Goal: Task Accomplishment & Management: Complete application form

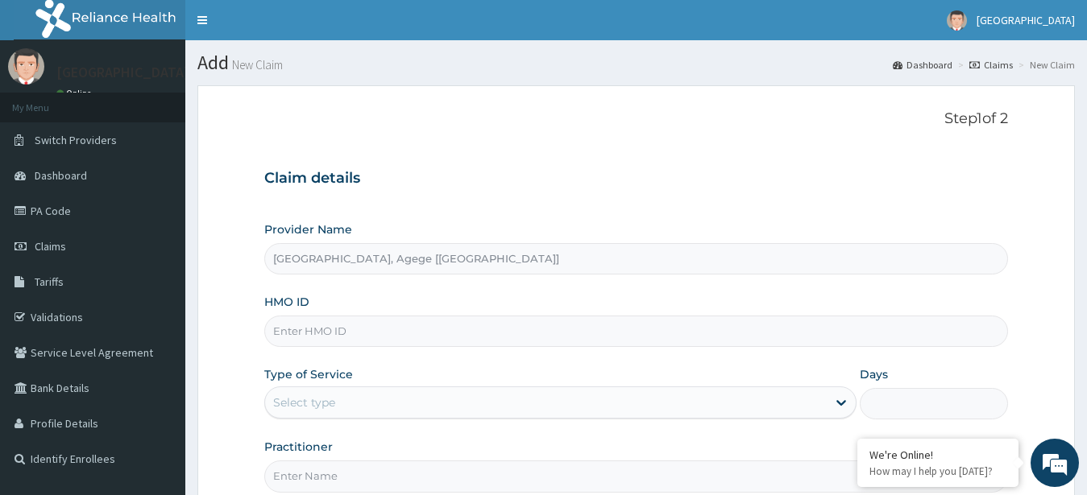
scroll to position [167, 0]
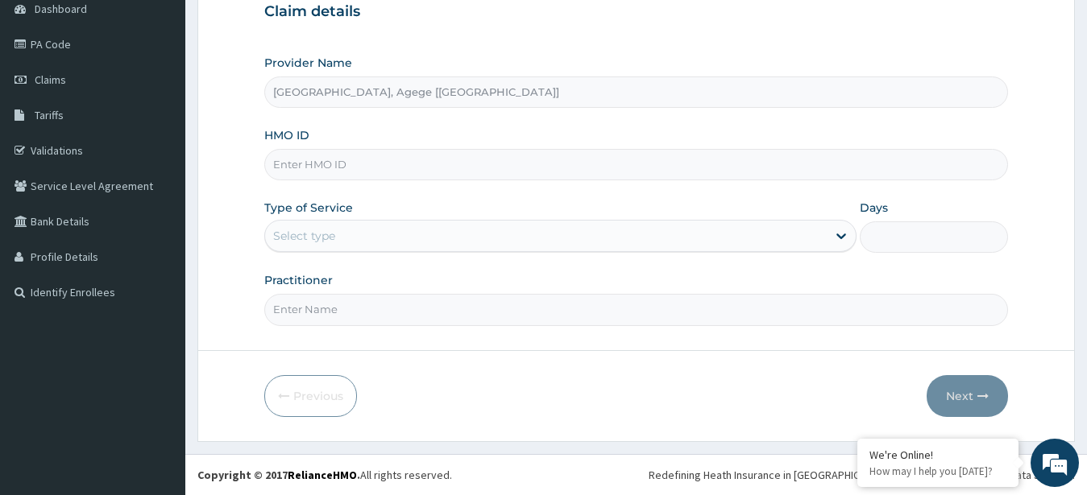
paste input "TDL/10011/D"
type input "TDL/10011/D"
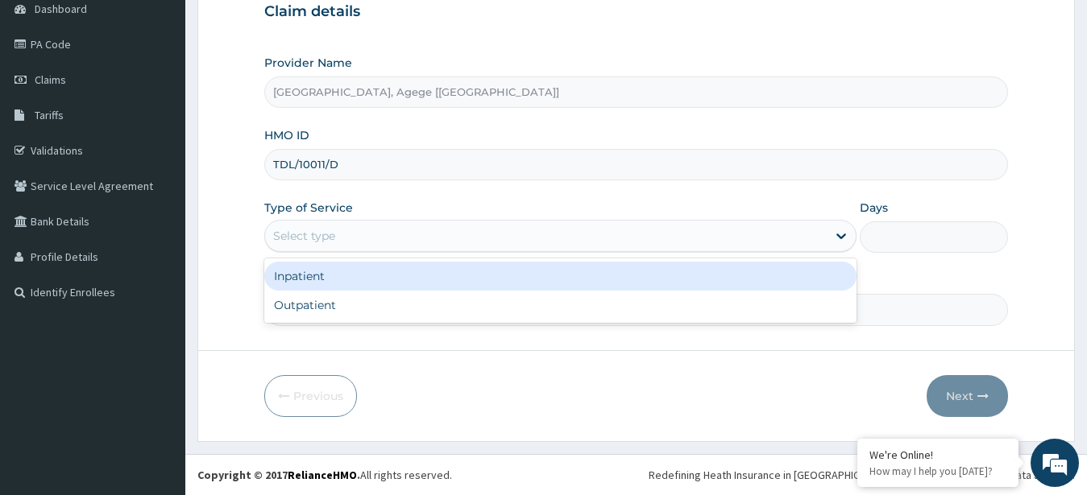
click at [388, 237] on div "Select type" at bounding box center [546, 236] width 562 height 26
click at [380, 285] on div "Inpatient" at bounding box center [560, 276] width 593 height 29
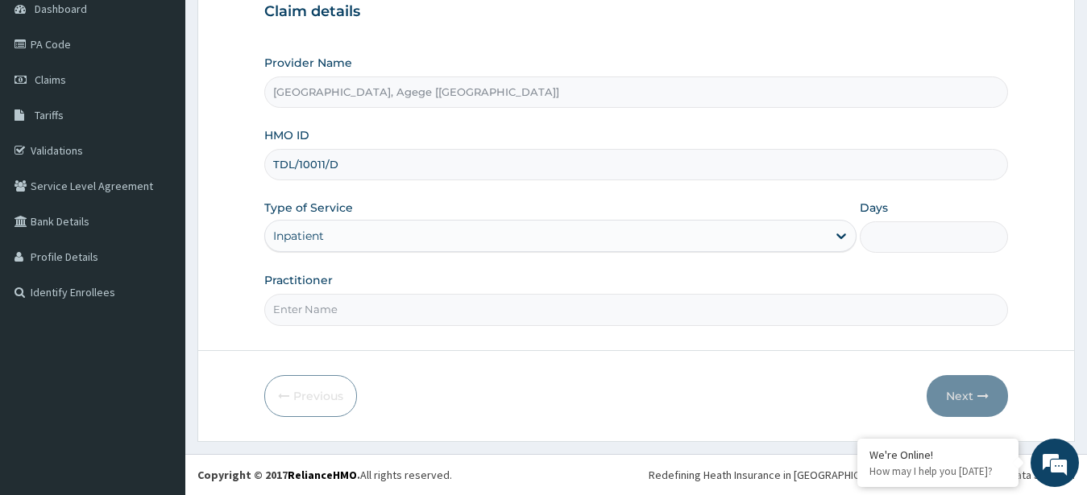
click at [892, 239] on input "Days" at bounding box center [933, 237] width 148 height 31
type input "1"
click at [586, 316] on input "Practitioner" at bounding box center [636, 309] width 744 height 31
type input "Dr Chiagoziem"
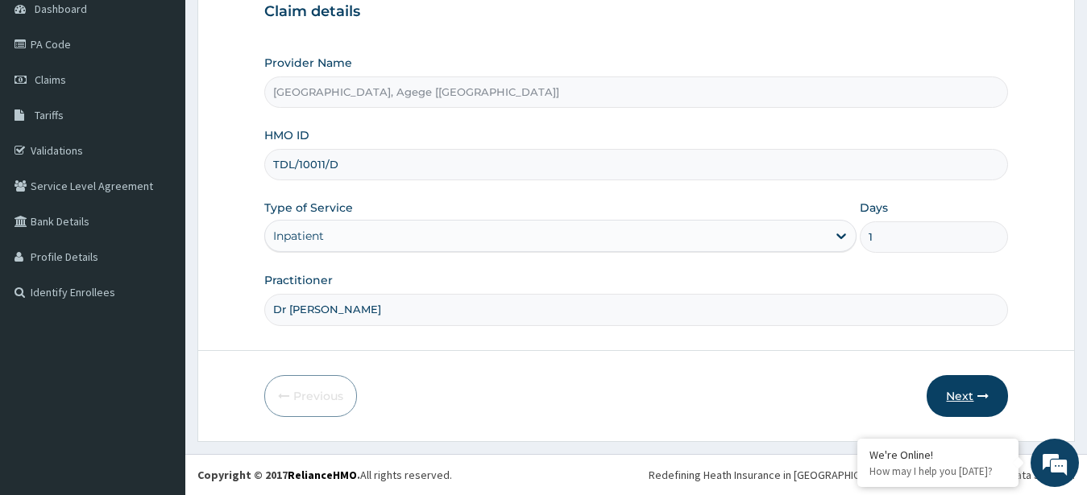
click at [965, 410] on button "Next" at bounding box center [966, 396] width 81 height 42
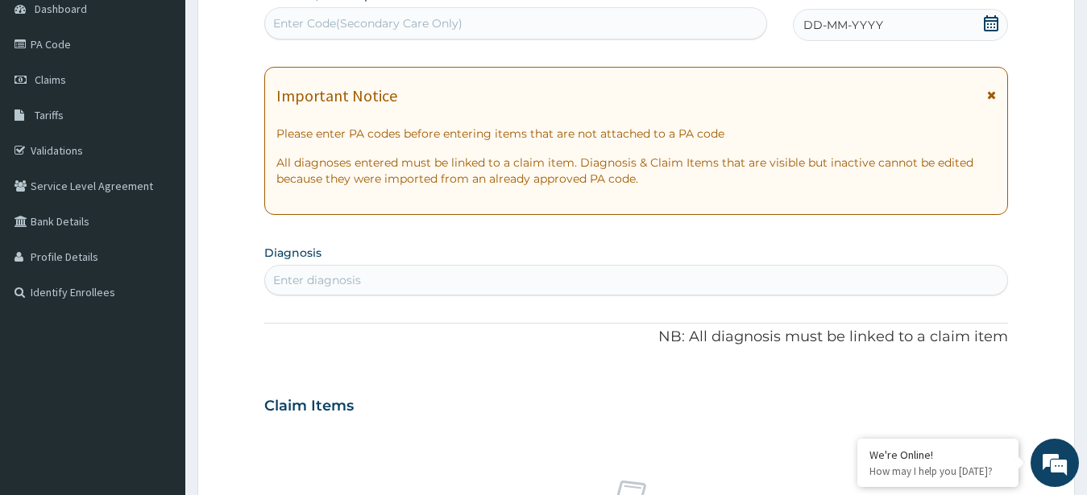
click at [994, 25] on icon at bounding box center [990, 23] width 14 height 16
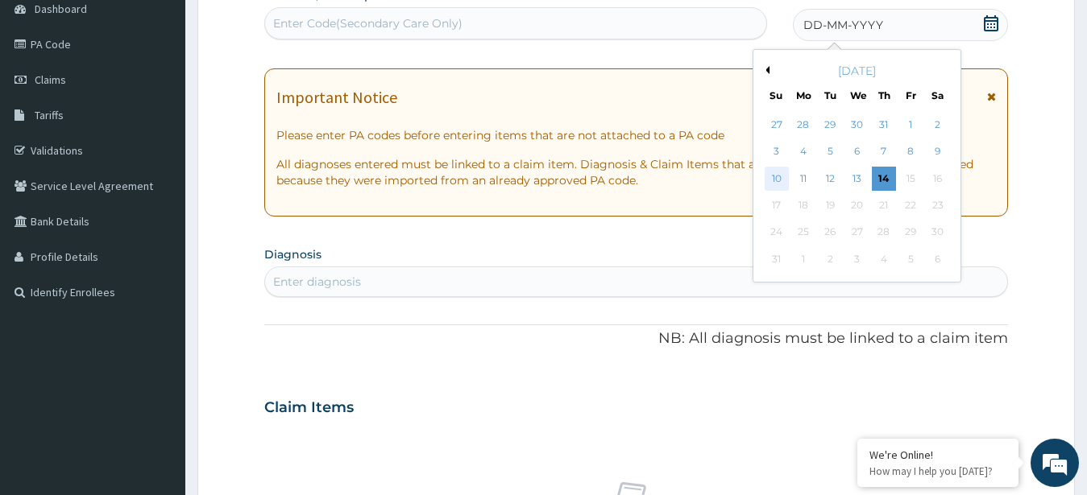
click at [776, 180] on div "10" at bounding box center [776, 179] width 24 height 24
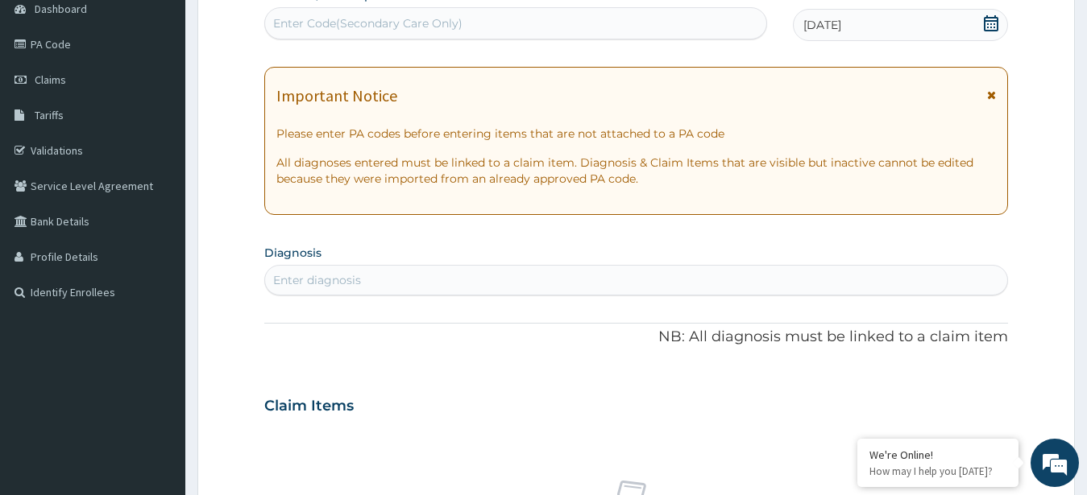
scroll to position [331, 0]
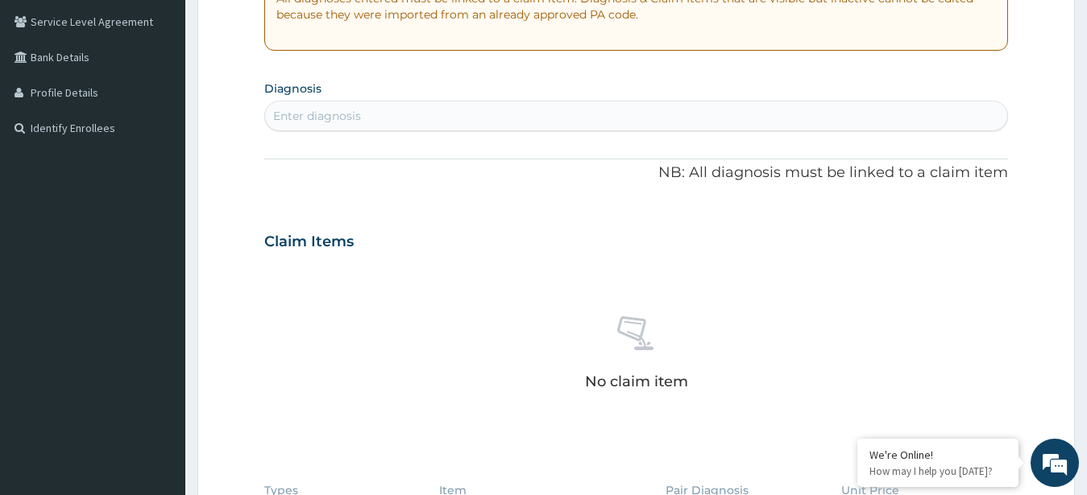
click at [476, 118] on div "Enter diagnosis" at bounding box center [636, 116] width 743 height 26
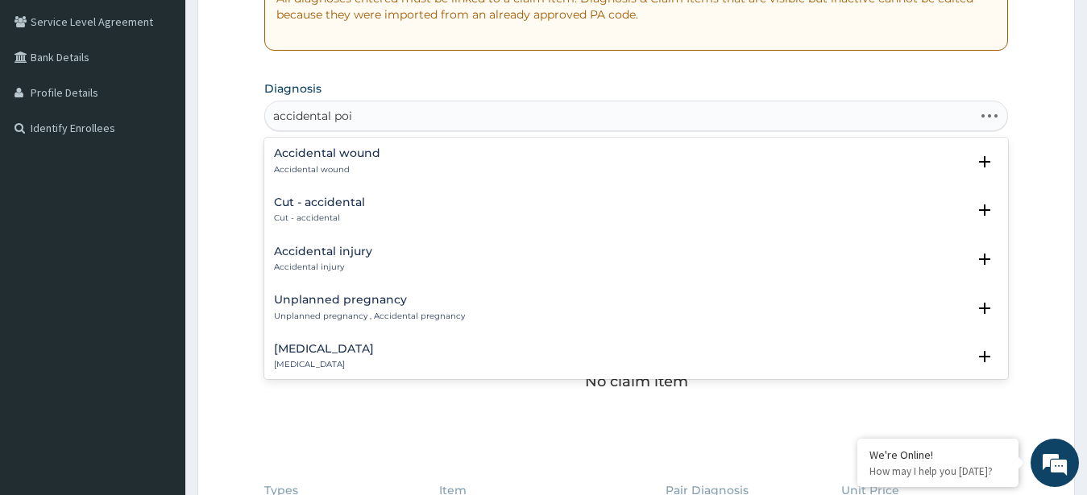
type input "accidental pois"
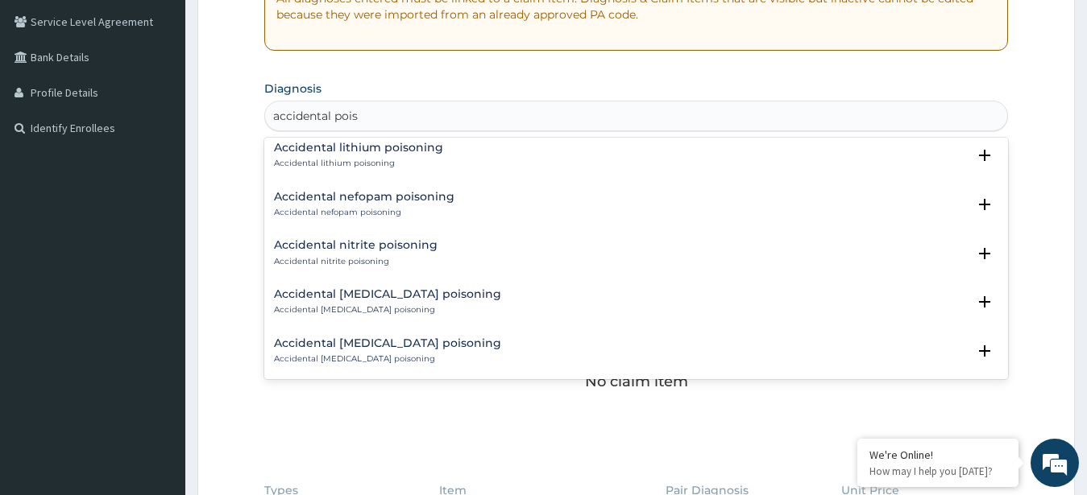
scroll to position [0, 0]
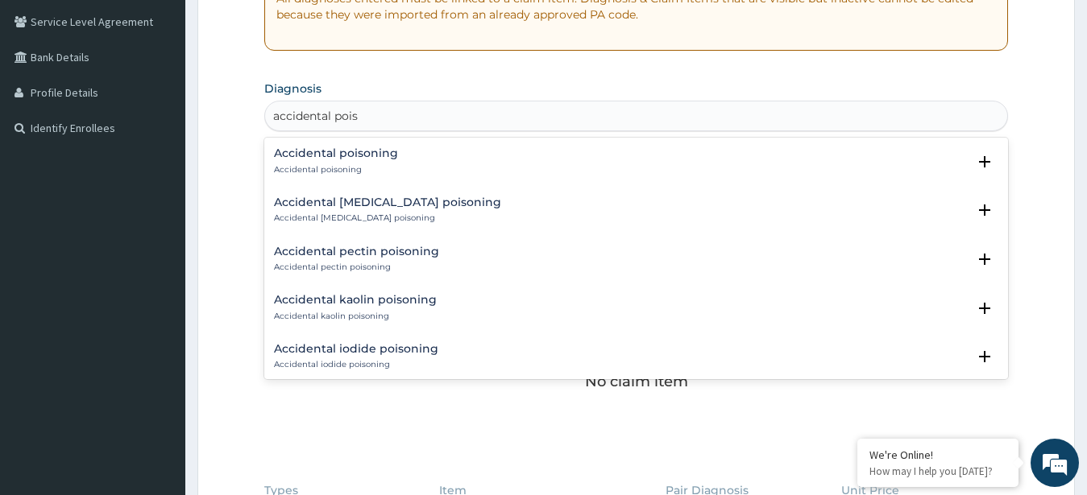
click at [497, 168] on div "Accidental poisoning Accidental poisoning" at bounding box center [636, 161] width 725 height 28
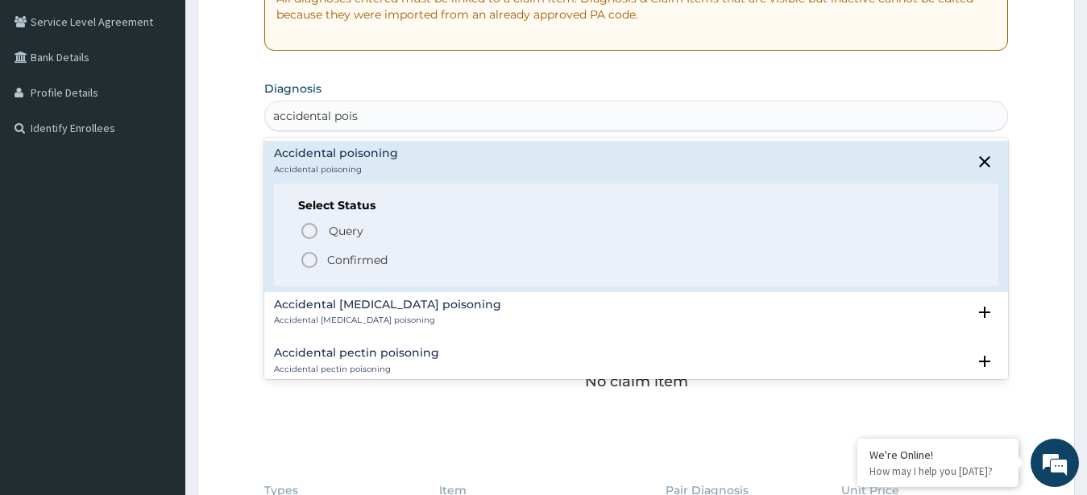
click at [346, 261] on p "Confirmed" at bounding box center [357, 260] width 60 height 16
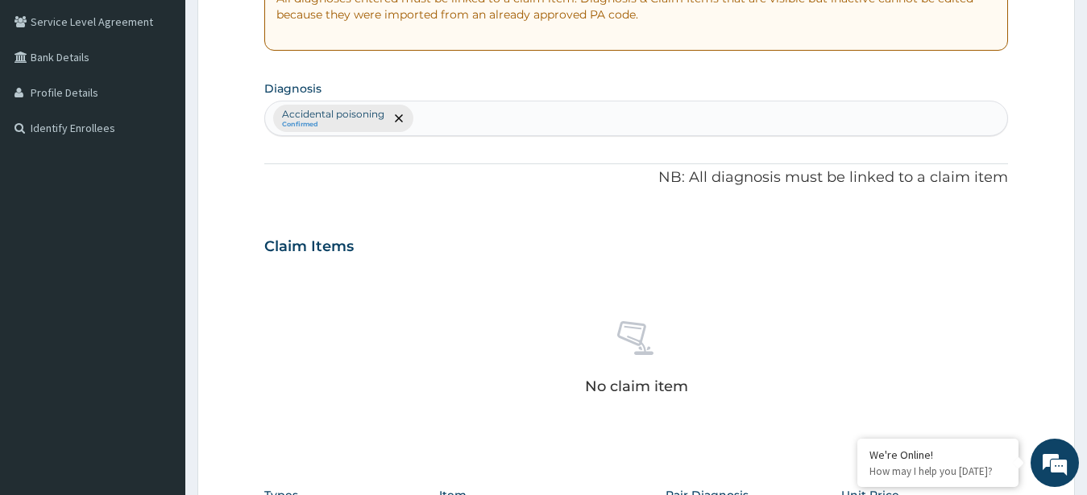
click at [558, 123] on div "Accidental poisoning Confirmed" at bounding box center [636, 118] width 743 height 34
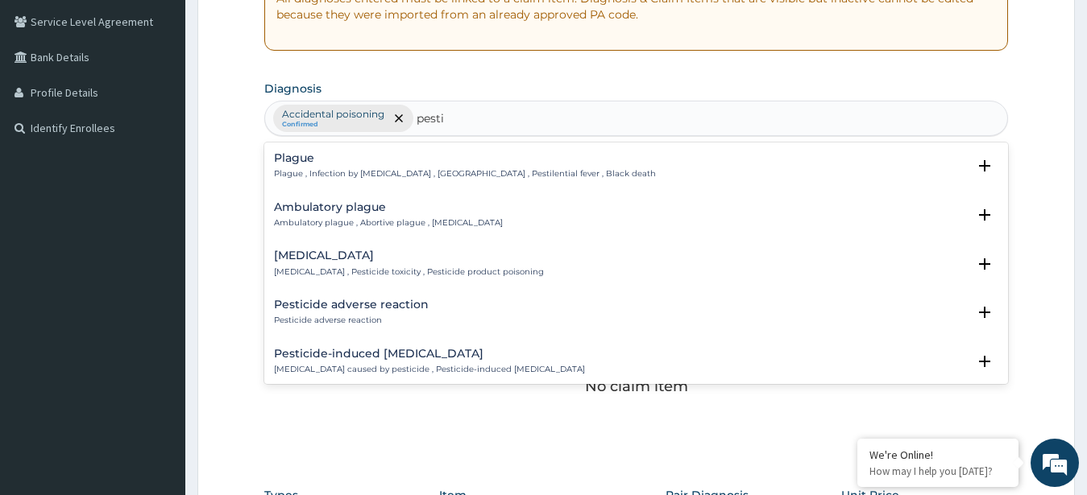
type input "pestic"
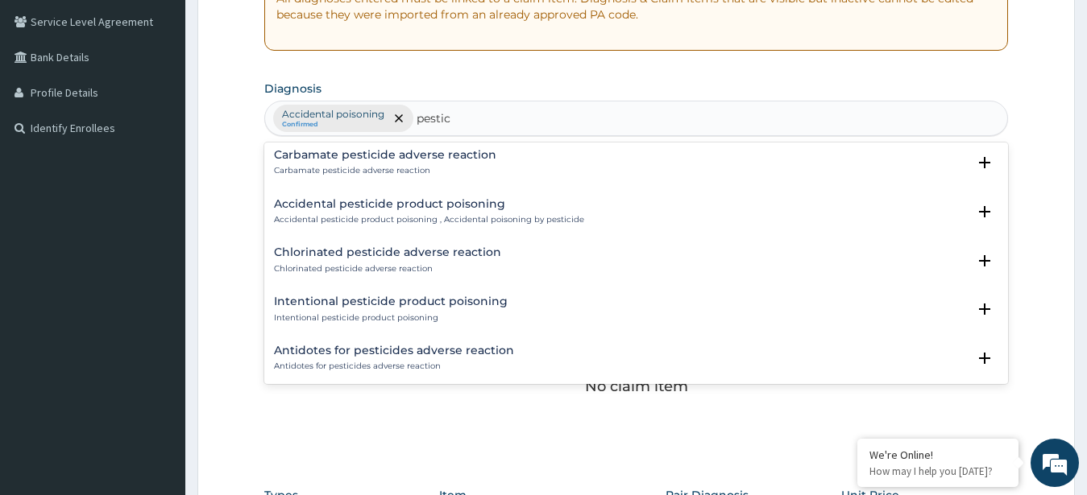
scroll to position [80, 0]
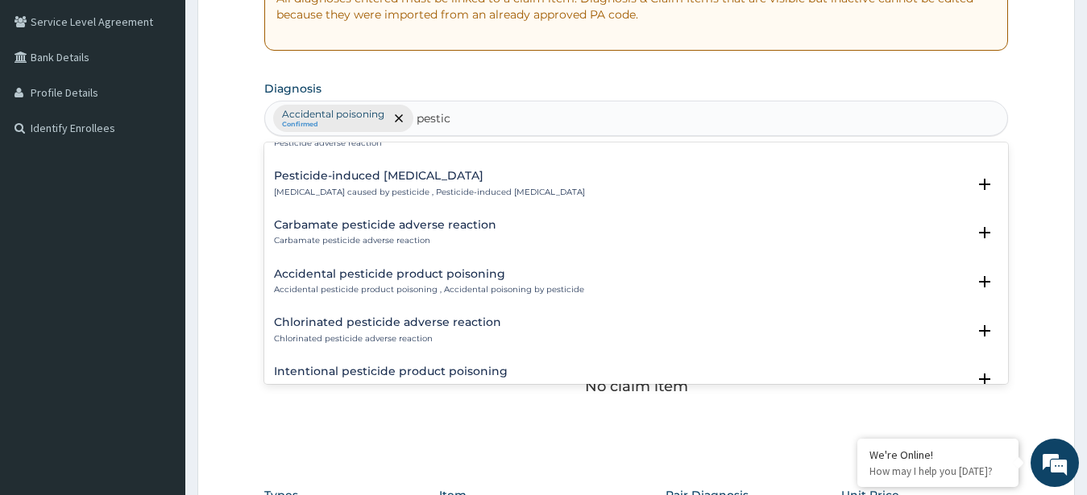
click at [556, 288] on p "Accidental pesticide product poisoning , Accidental poisoning by pesticide" at bounding box center [429, 289] width 310 height 11
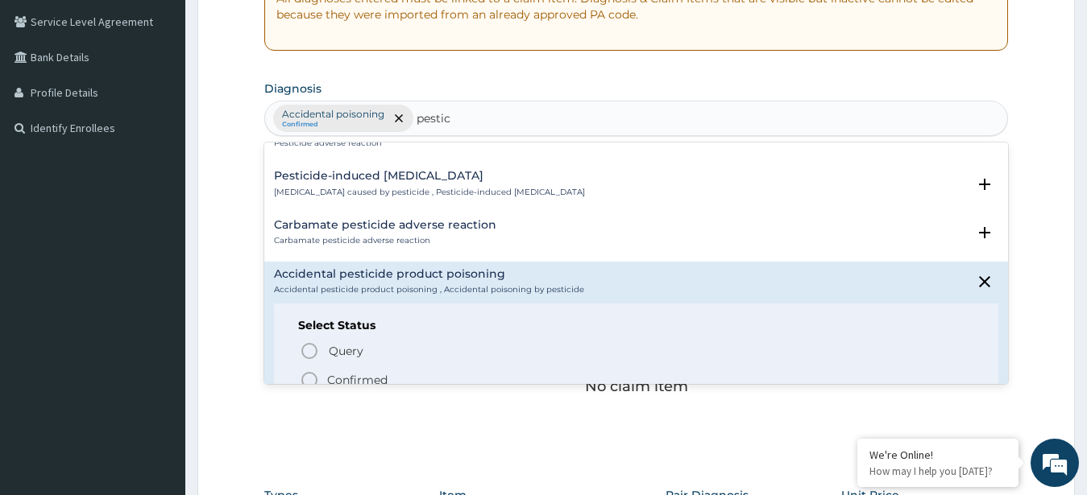
click at [356, 384] on p "Confirmed" at bounding box center [357, 380] width 60 height 16
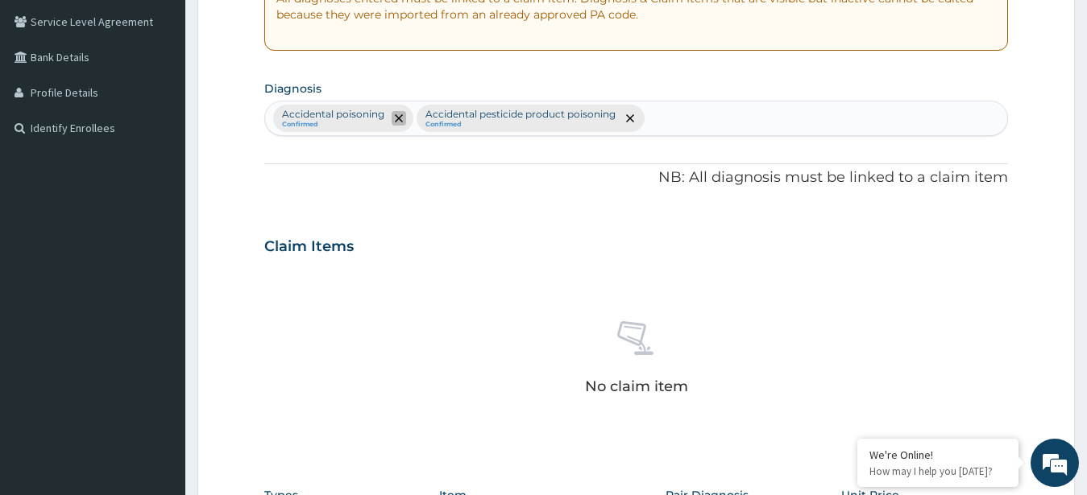
click at [399, 121] on icon "remove selection option" at bounding box center [399, 118] width 8 height 8
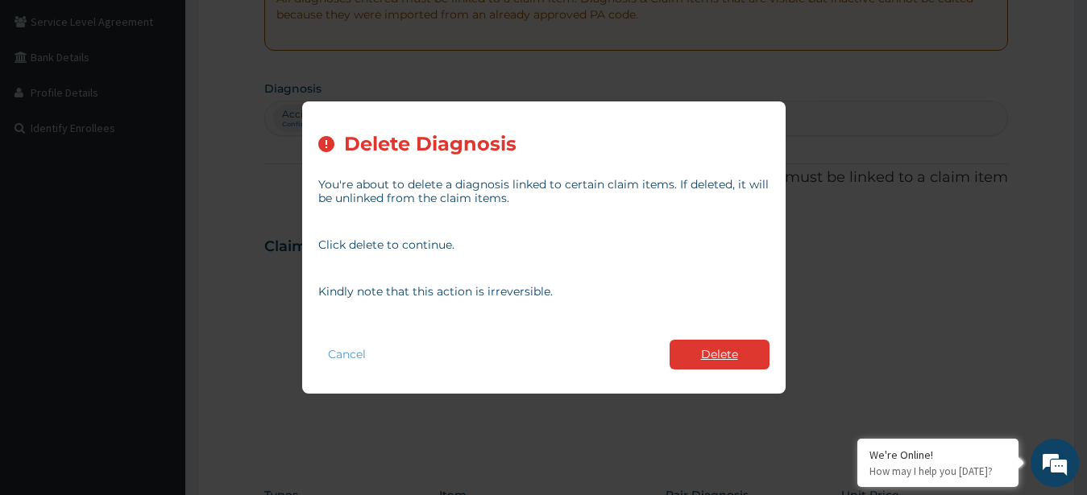
click at [711, 351] on button "Delete" at bounding box center [719, 355] width 100 height 30
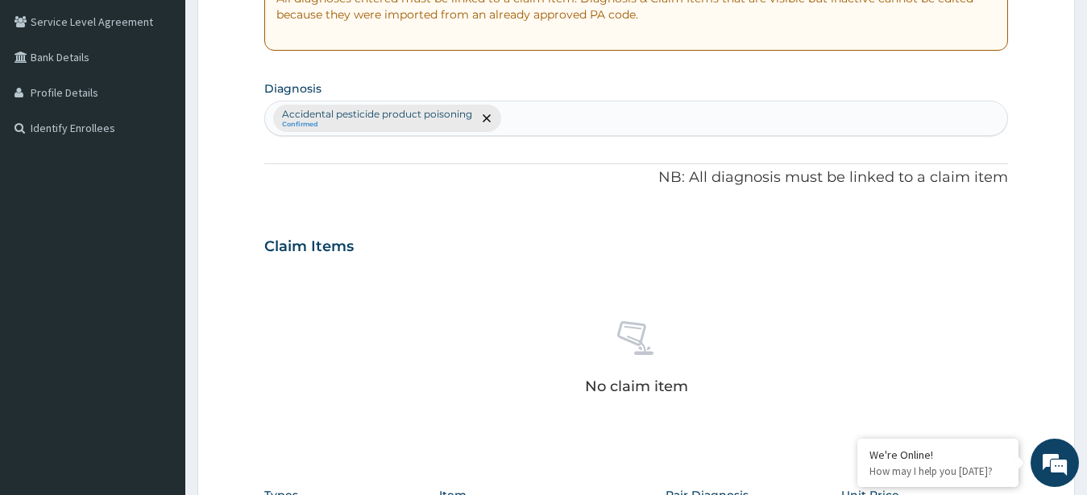
click at [595, 122] on div "Accidental pesticide product poisoning Confirmed" at bounding box center [636, 118] width 743 height 34
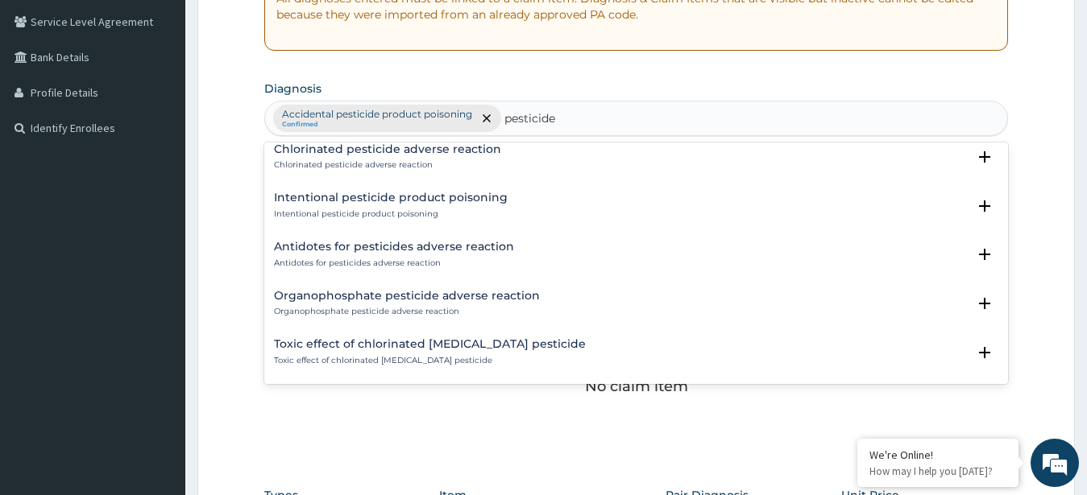
scroll to position [0, 0]
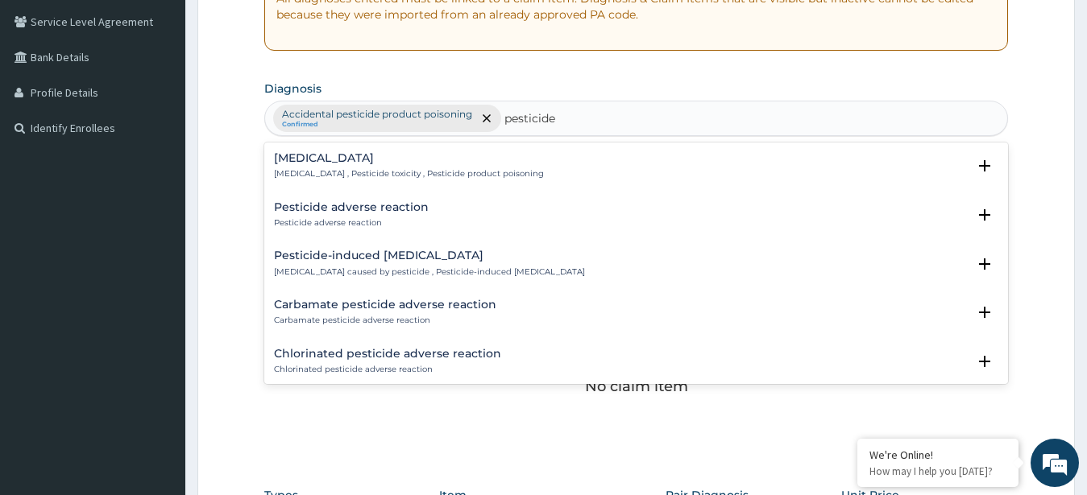
type input "pesticide"
click at [683, 63] on div "PA Code / Prescription Code Enter Code(Secondary Care Only) Encounter Date 10-0…" at bounding box center [636, 242] width 744 height 838
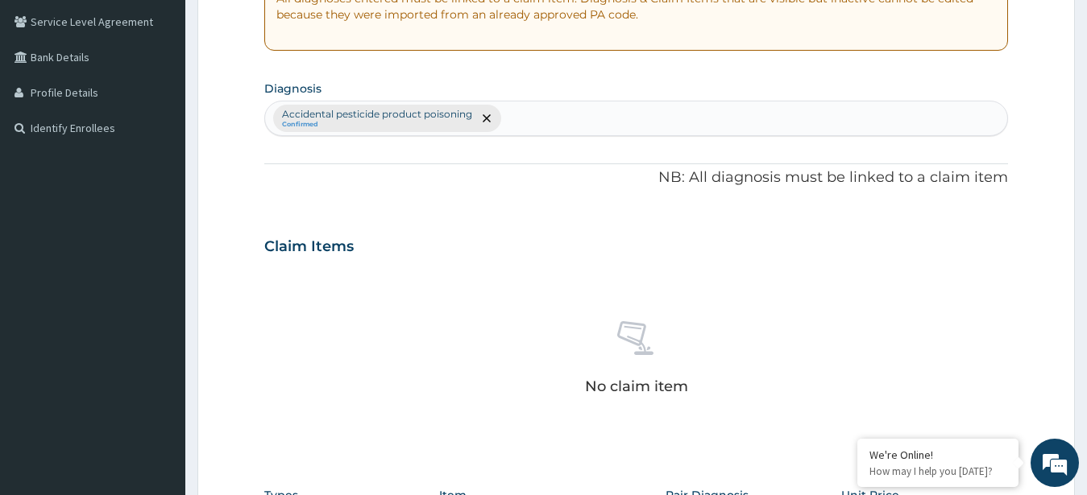
scroll to position [660, 0]
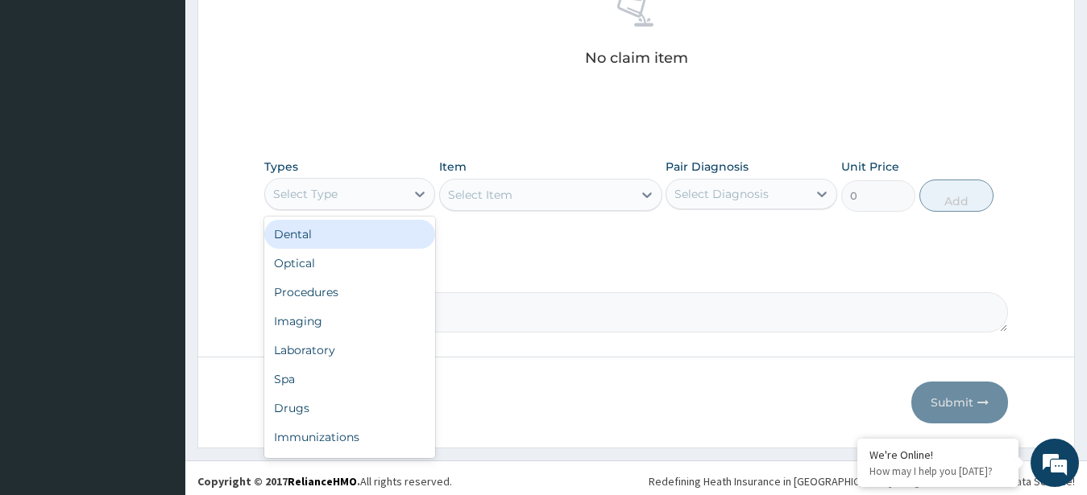
click at [353, 196] on div "Select Type" at bounding box center [335, 194] width 141 height 26
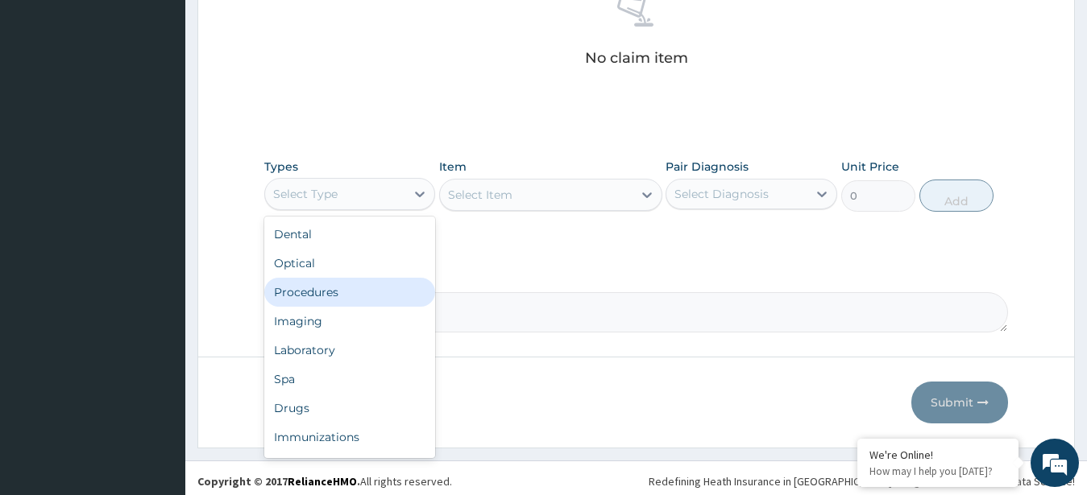
drag, startPoint x: 319, startPoint y: 294, endPoint x: 398, endPoint y: 256, distance: 87.5
click at [320, 294] on div "Procedures" at bounding box center [350, 292] width 172 height 29
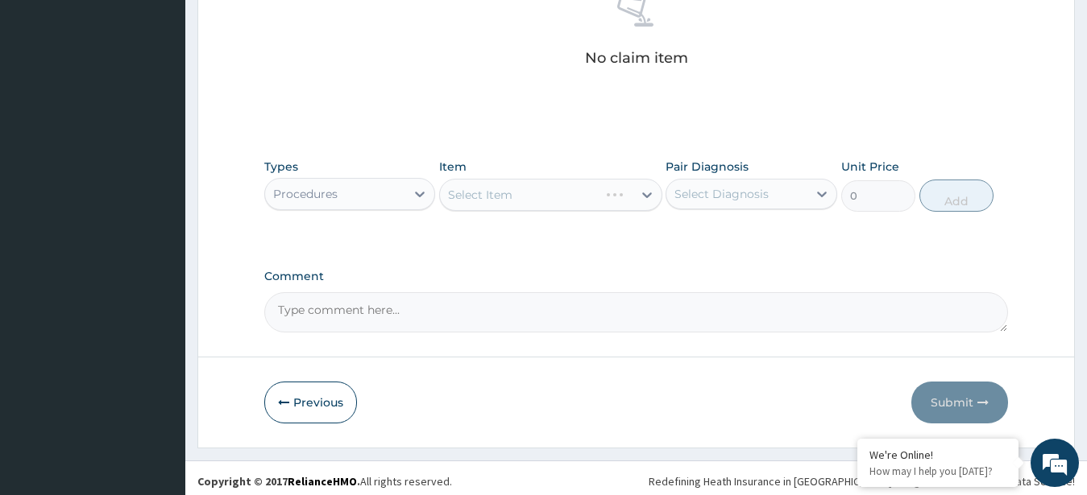
click at [492, 193] on div "Select Item" at bounding box center [550, 195] width 223 height 32
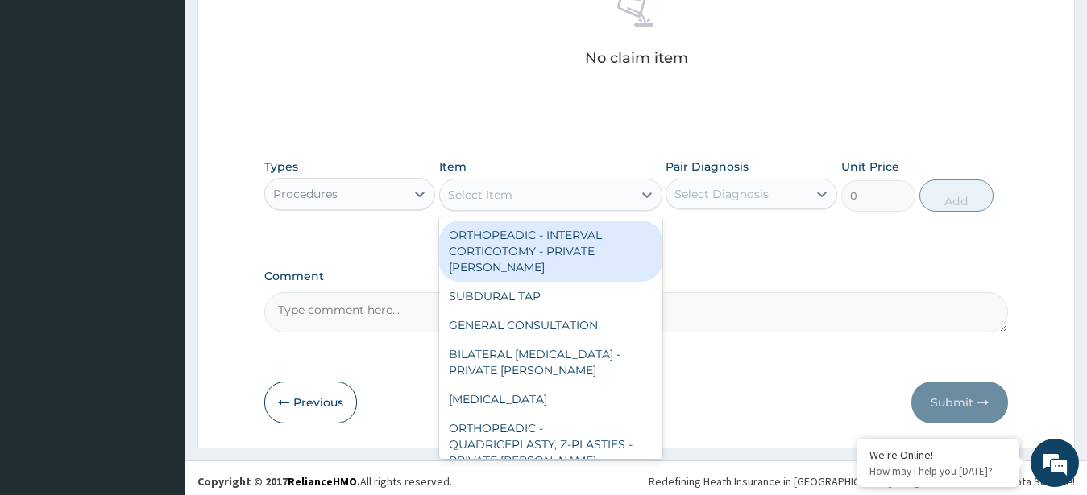
click at [618, 195] on div "Select Item" at bounding box center [536, 195] width 193 height 26
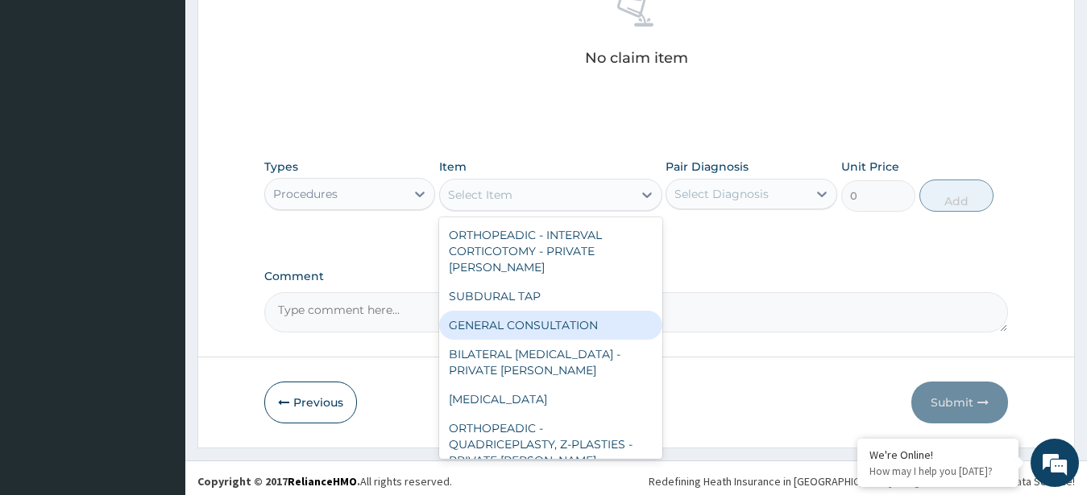
click at [578, 311] on div "GENERAL CONSULTATION" at bounding box center [550, 325] width 223 height 29
type input "3000"
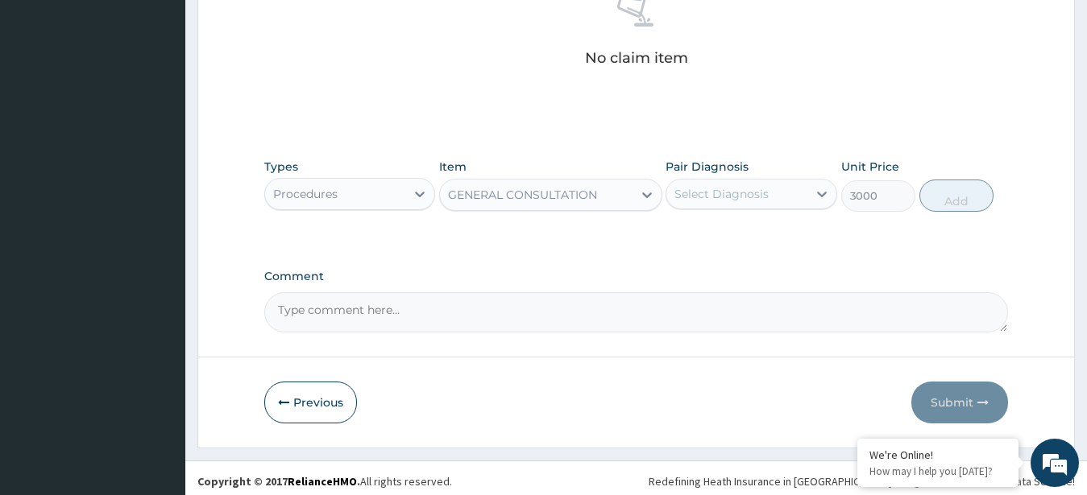
click at [689, 197] on div "Select Diagnosis" at bounding box center [721, 194] width 94 height 16
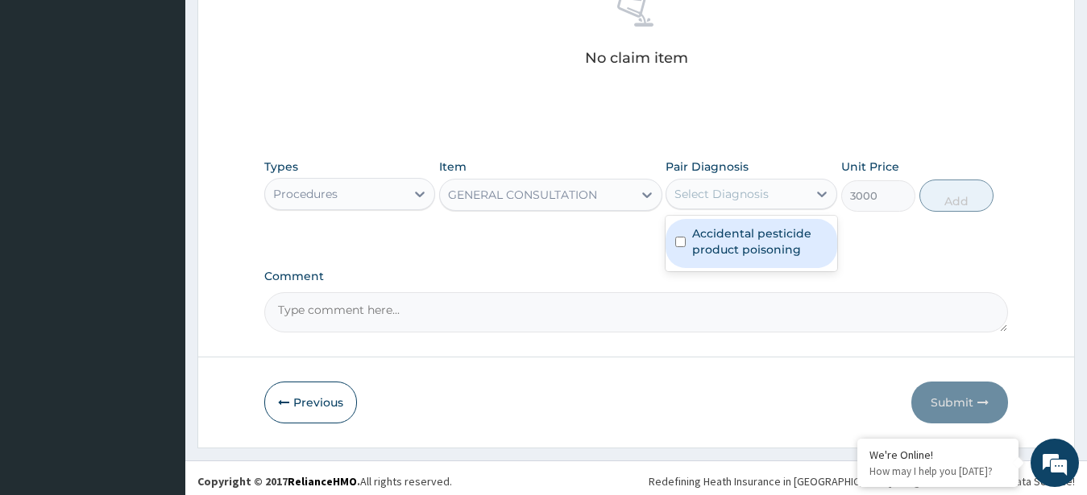
click at [710, 263] on div "Accidental pesticide product poisoning" at bounding box center [751, 243] width 172 height 49
checkbox input "true"
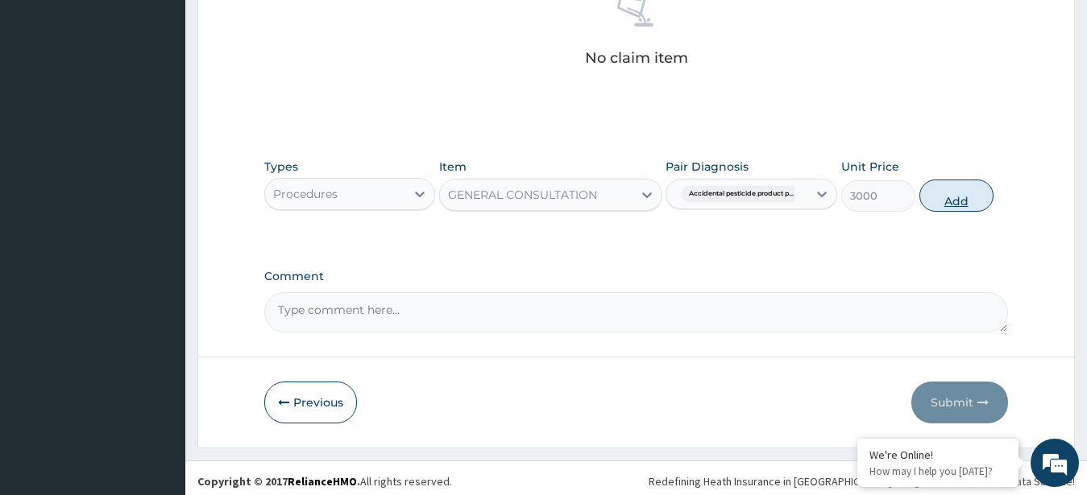
click at [982, 195] on button "Add" at bounding box center [956, 196] width 74 height 32
type input "0"
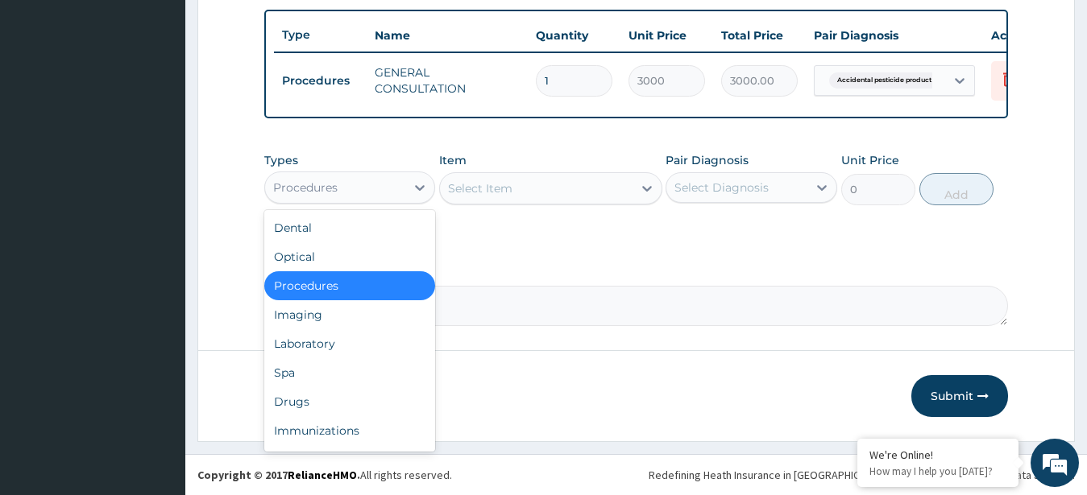
click at [369, 191] on div "Procedures" at bounding box center [335, 188] width 141 height 26
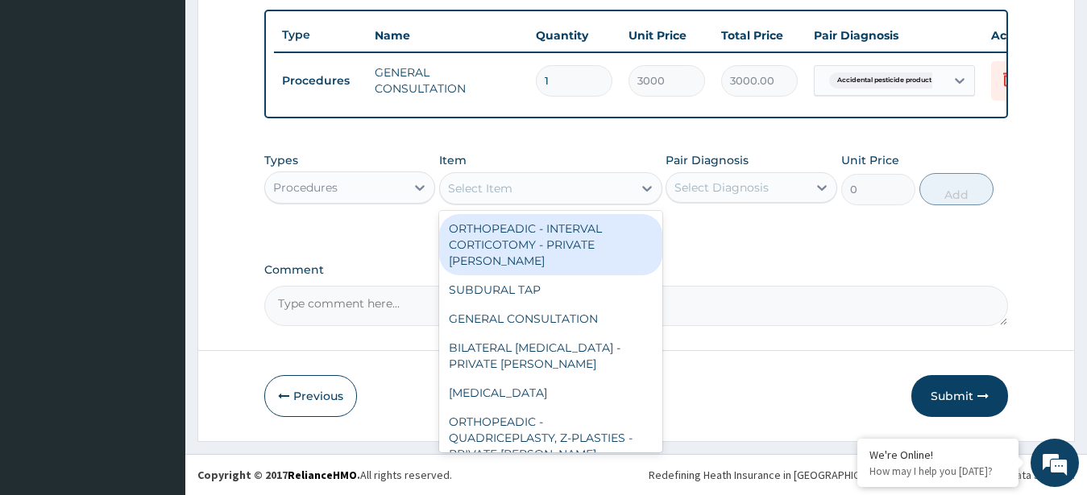
click at [503, 193] on div "Select Item" at bounding box center [480, 188] width 64 height 16
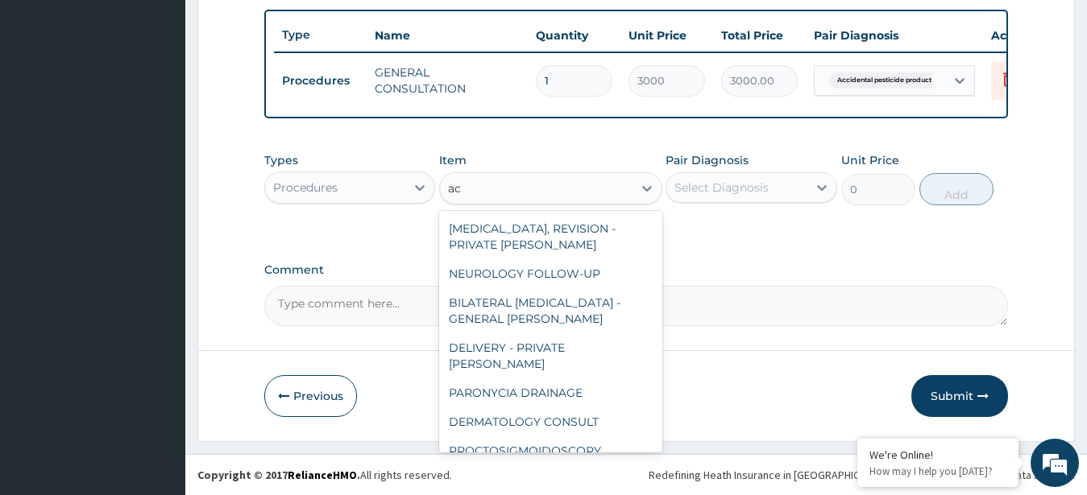
type input "a"
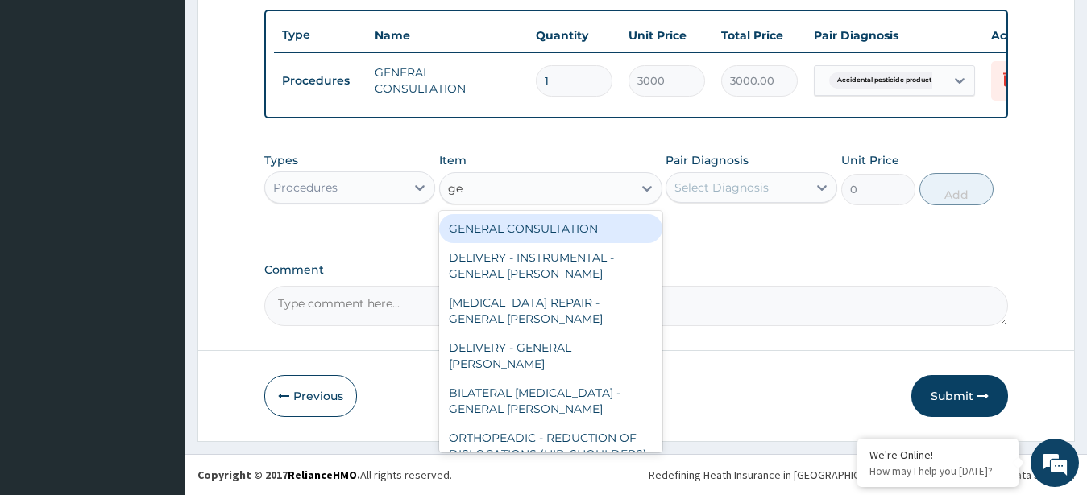
type input "g"
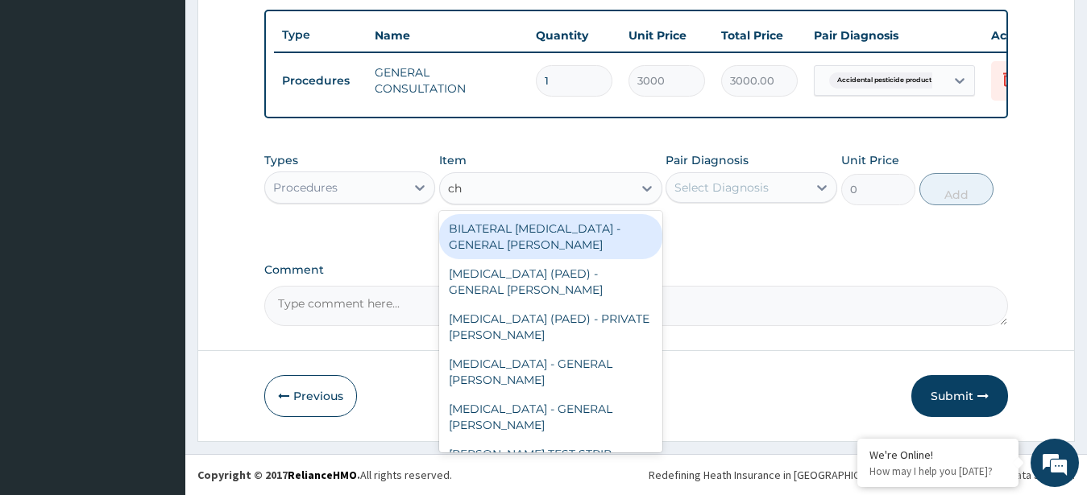
type input "c"
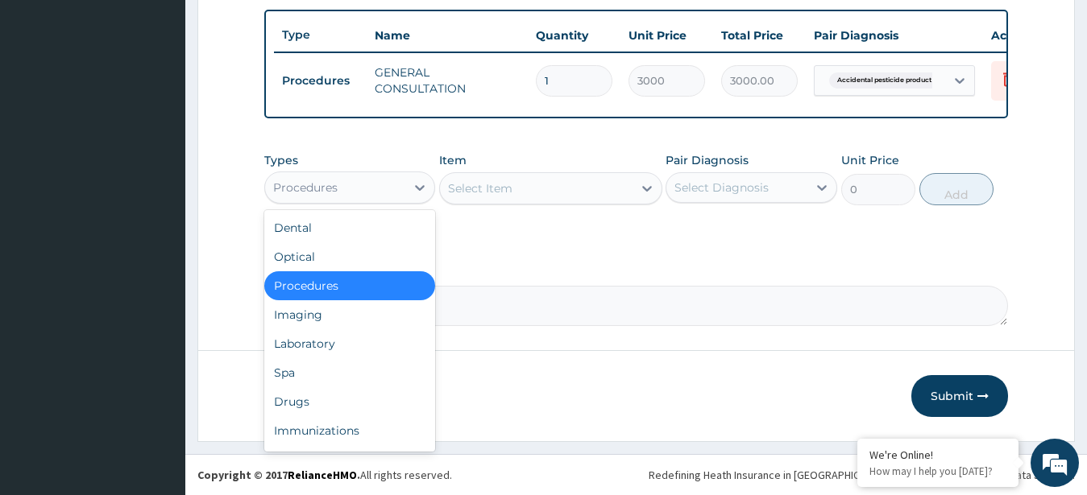
click at [319, 188] on div "Procedures" at bounding box center [305, 188] width 64 height 16
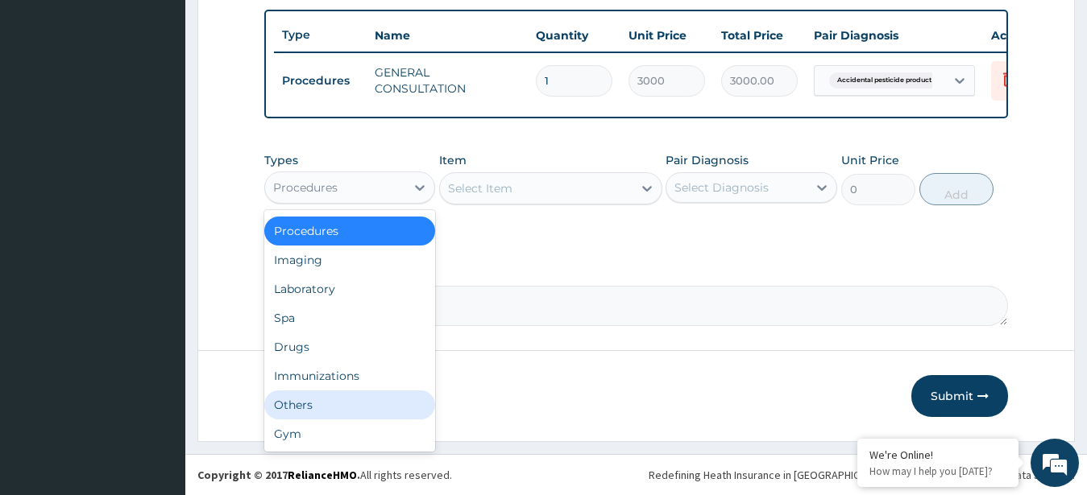
click at [353, 401] on div "Others" at bounding box center [350, 405] width 172 height 29
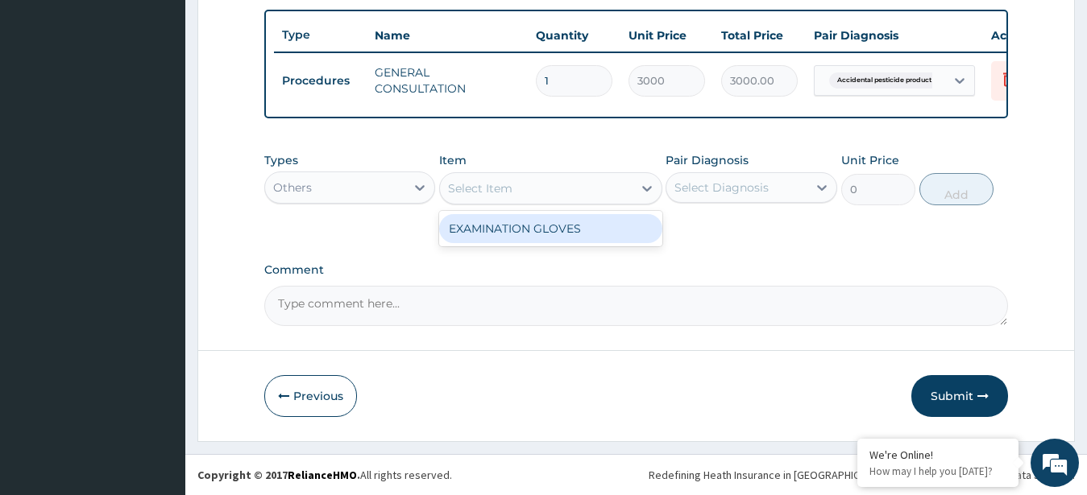
click at [543, 199] on div "Select Item" at bounding box center [536, 189] width 193 height 26
click at [644, 188] on icon at bounding box center [647, 189] width 10 height 6
click at [366, 188] on div "Others" at bounding box center [335, 188] width 141 height 26
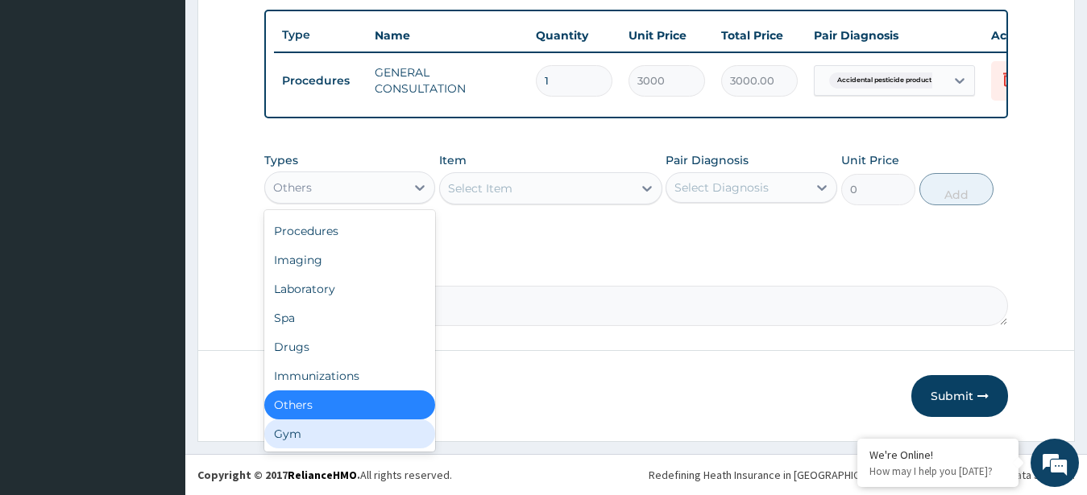
click at [316, 437] on div "Gym" at bounding box center [350, 434] width 172 height 29
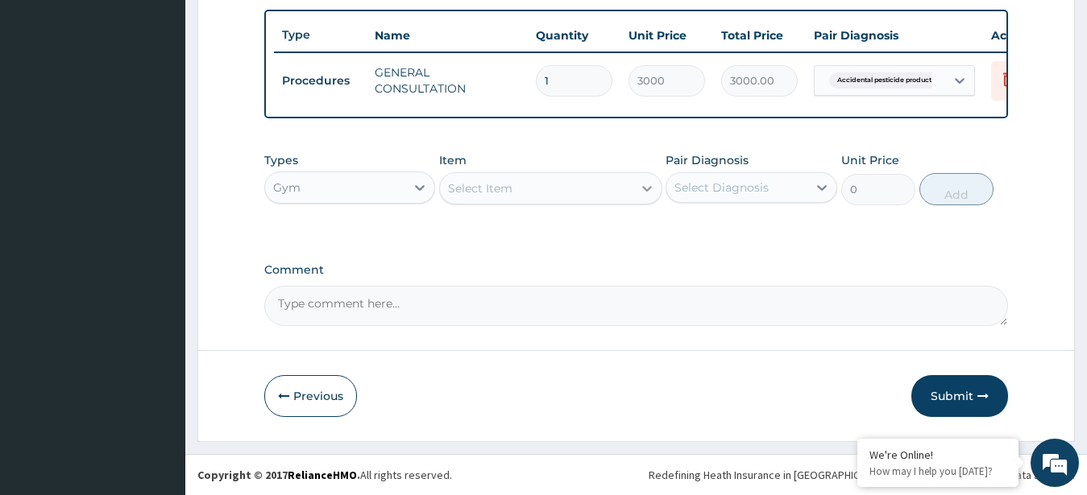
click at [645, 193] on icon at bounding box center [647, 188] width 16 height 16
click at [566, 194] on div "Select Item" at bounding box center [536, 189] width 193 height 26
type input "c"
click at [396, 210] on div "Types Gym Item option GENERAL CONSULTATION, selected. Use Up and Down to choose…" at bounding box center [636, 178] width 744 height 69
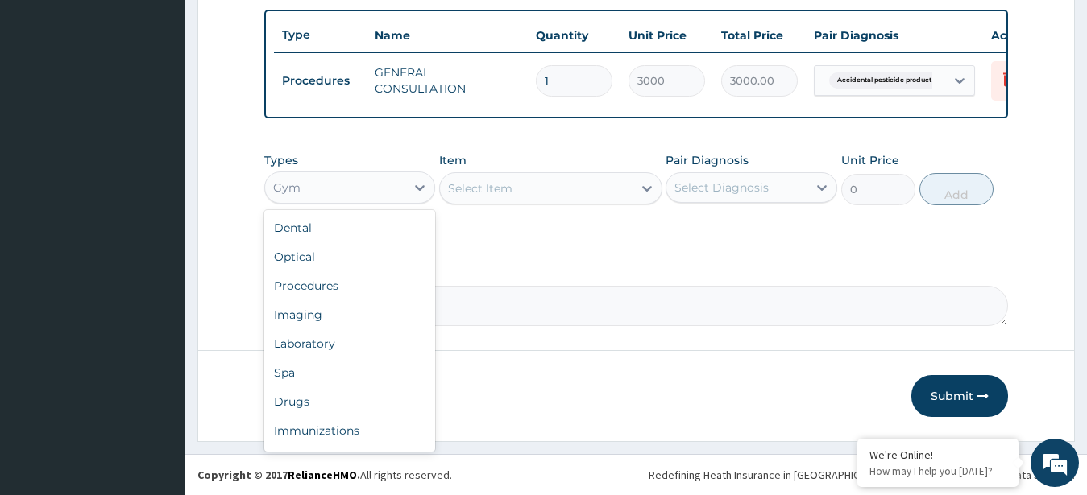
click at [392, 201] on div "Gym" at bounding box center [350, 188] width 172 height 32
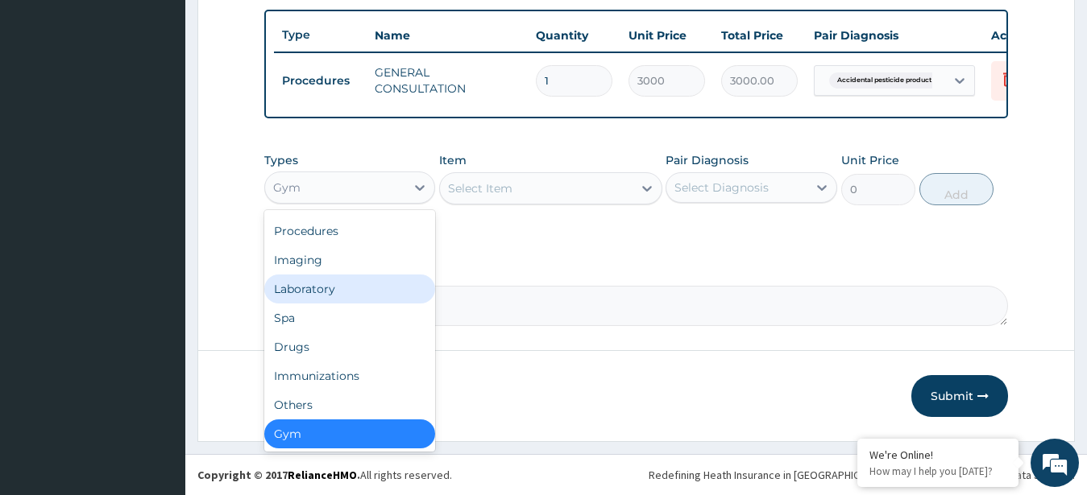
scroll to position [0, 0]
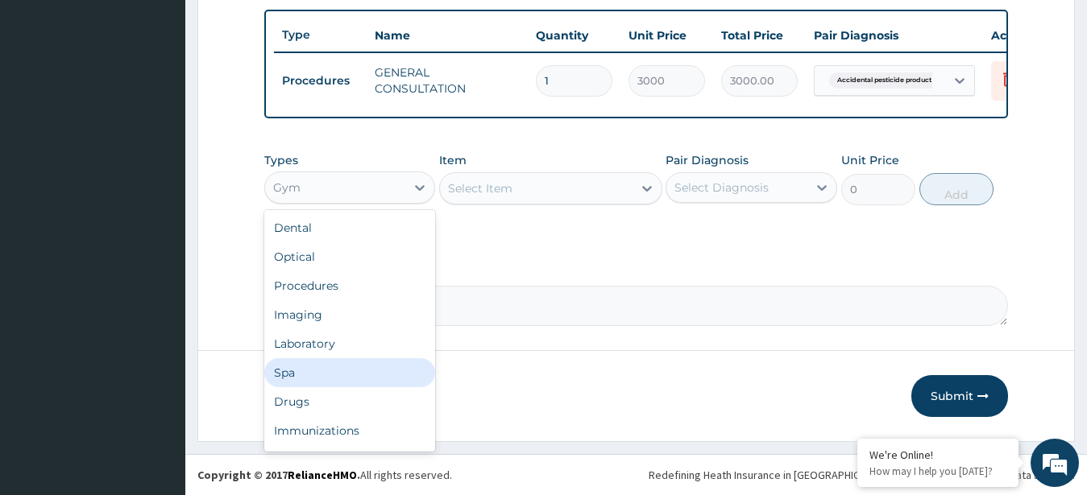
click at [354, 375] on div "Spa" at bounding box center [350, 372] width 172 height 29
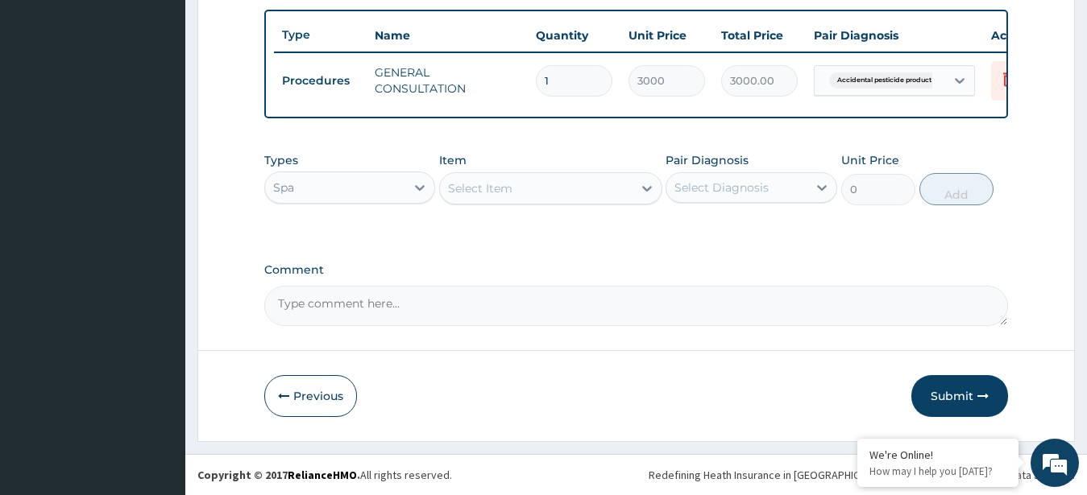
click at [498, 188] on div "Select Item" at bounding box center [480, 188] width 64 height 16
type input "c"
type input "acc"
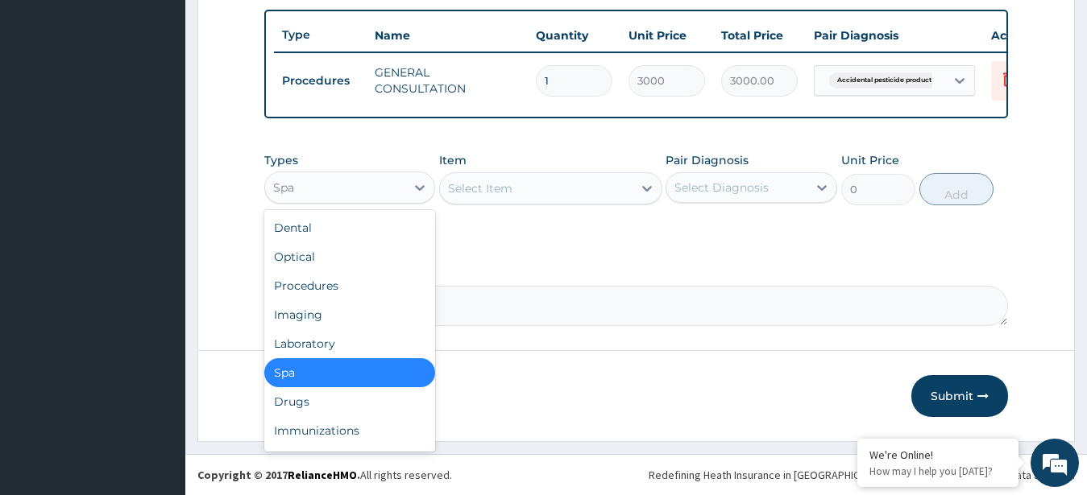
click at [354, 178] on div "Spa" at bounding box center [335, 188] width 141 height 26
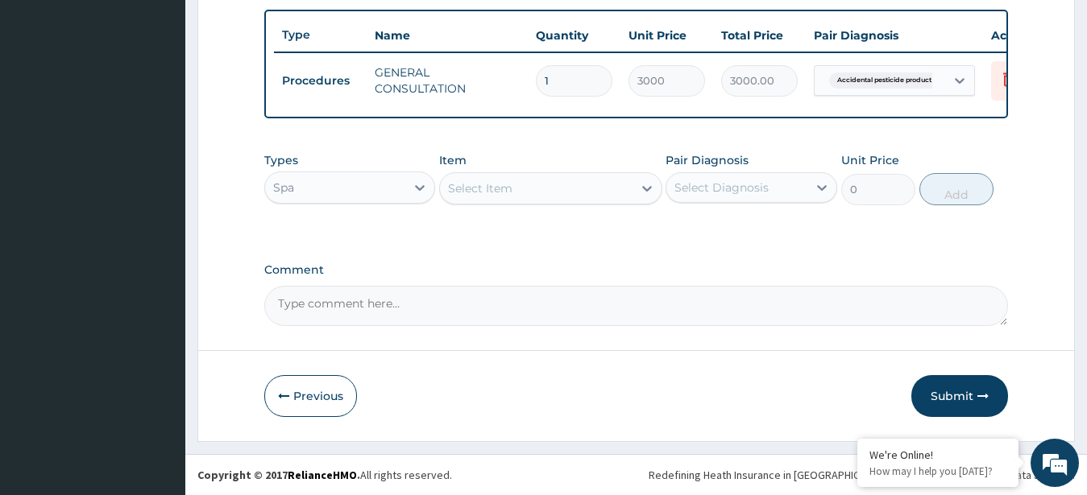
click at [355, 191] on div "Spa" at bounding box center [335, 188] width 141 height 26
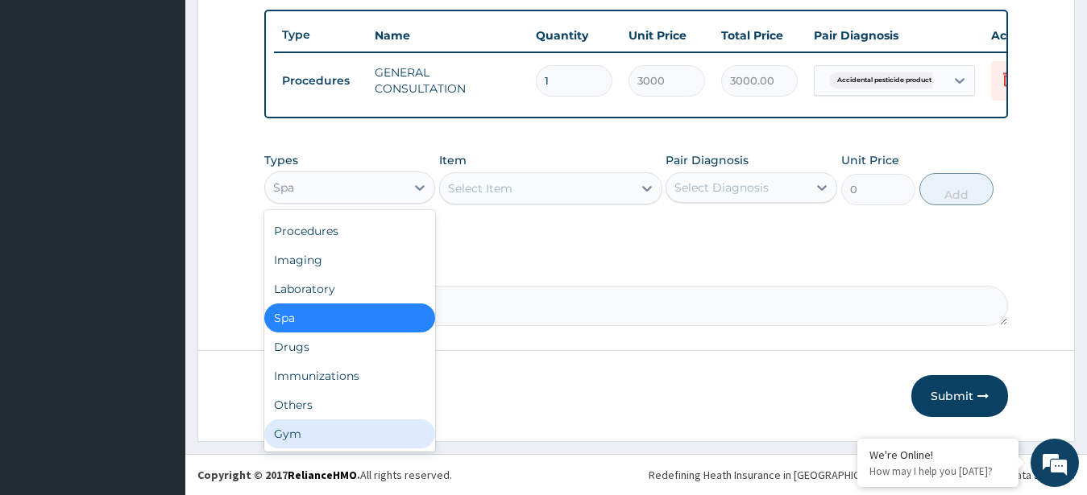
click at [371, 437] on div "Gym" at bounding box center [350, 434] width 172 height 29
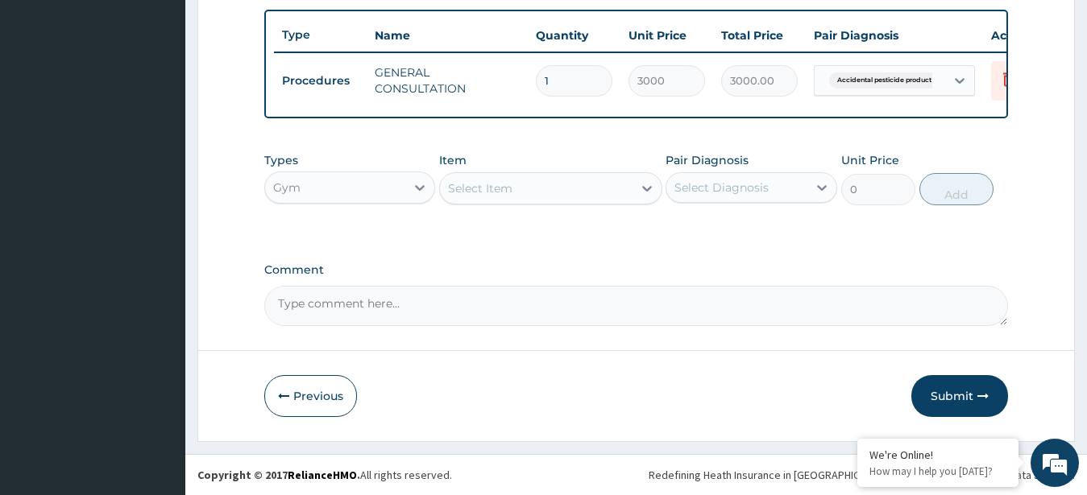
click at [361, 174] on div "Gym" at bounding box center [350, 188] width 172 height 32
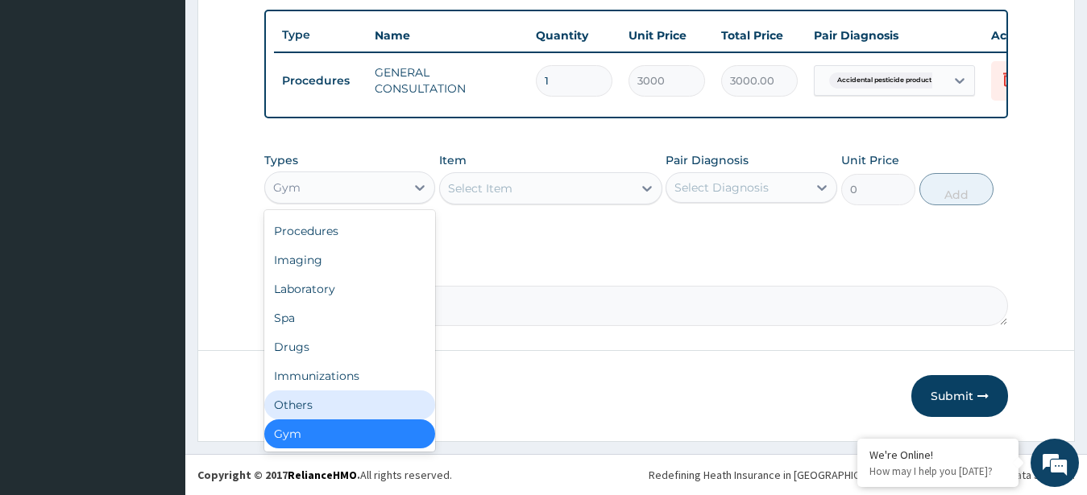
click at [354, 402] on div "Others" at bounding box center [350, 405] width 172 height 29
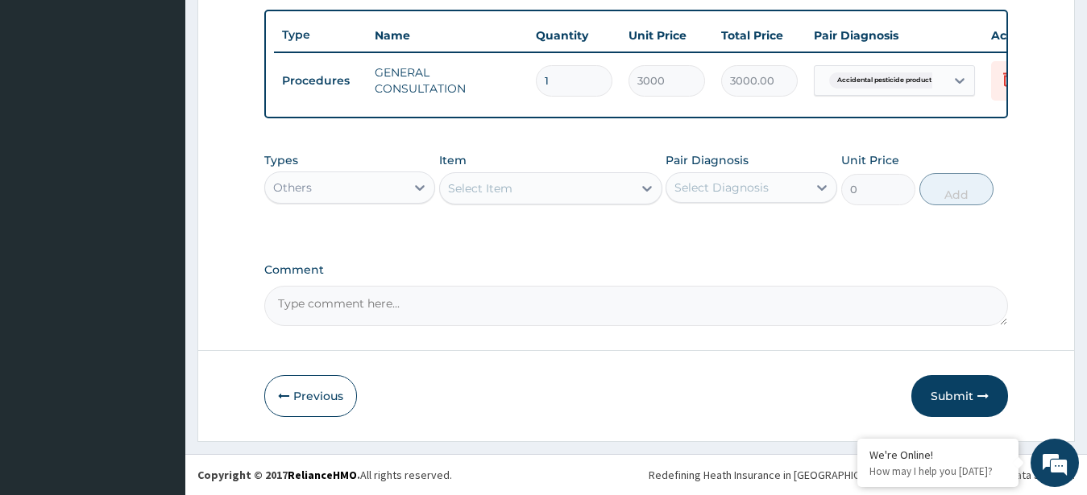
click at [366, 183] on div "Others" at bounding box center [335, 188] width 141 height 26
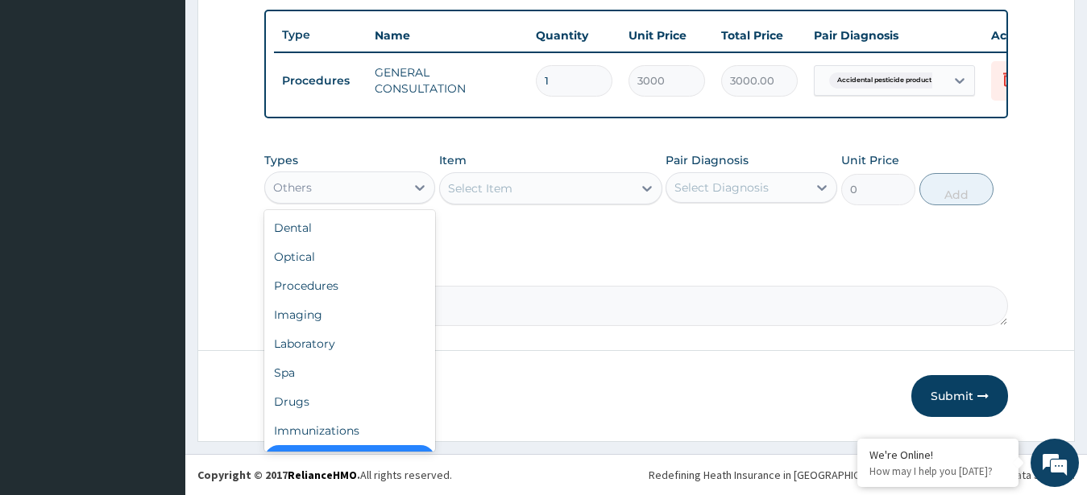
scroll to position [32, 0]
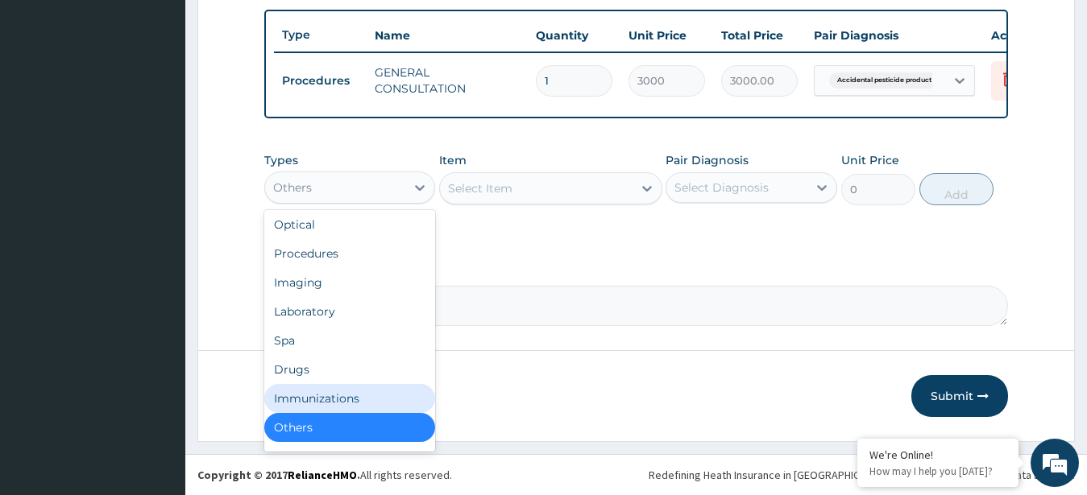
click at [347, 394] on div "Immunizations" at bounding box center [350, 398] width 172 height 29
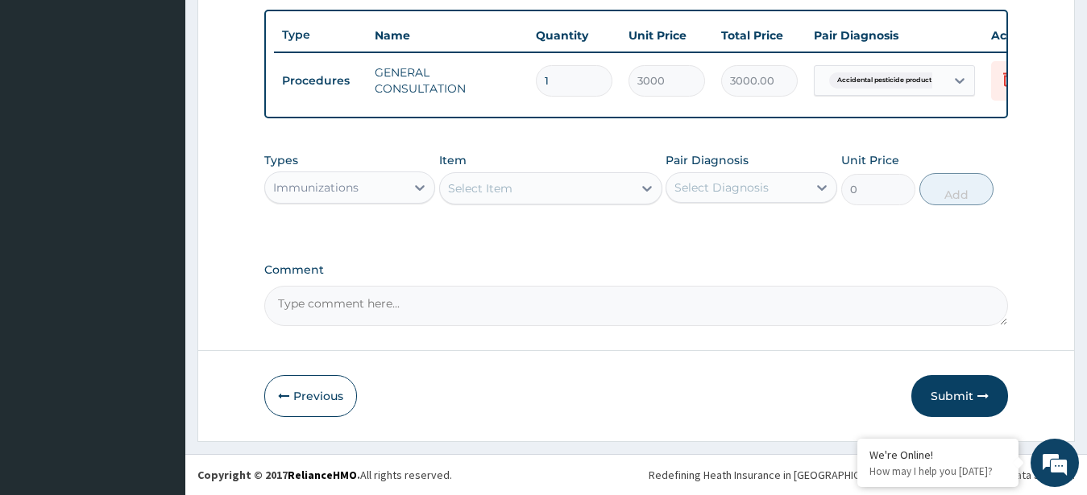
click at [394, 183] on div "Immunizations" at bounding box center [335, 188] width 141 height 26
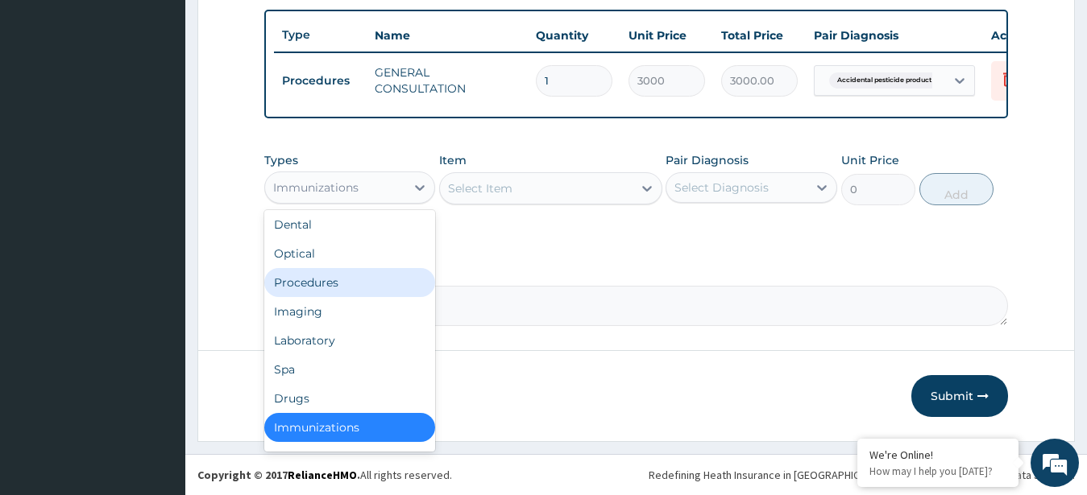
scroll to position [0, 0]
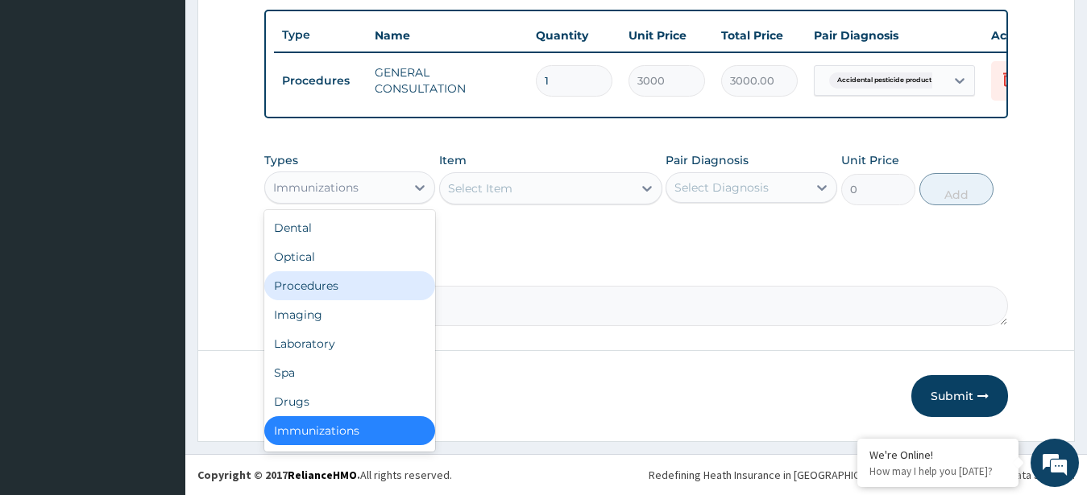
click at [355, 298] on div "Procedures" at bounding box center [350, 285] width 172 height 29
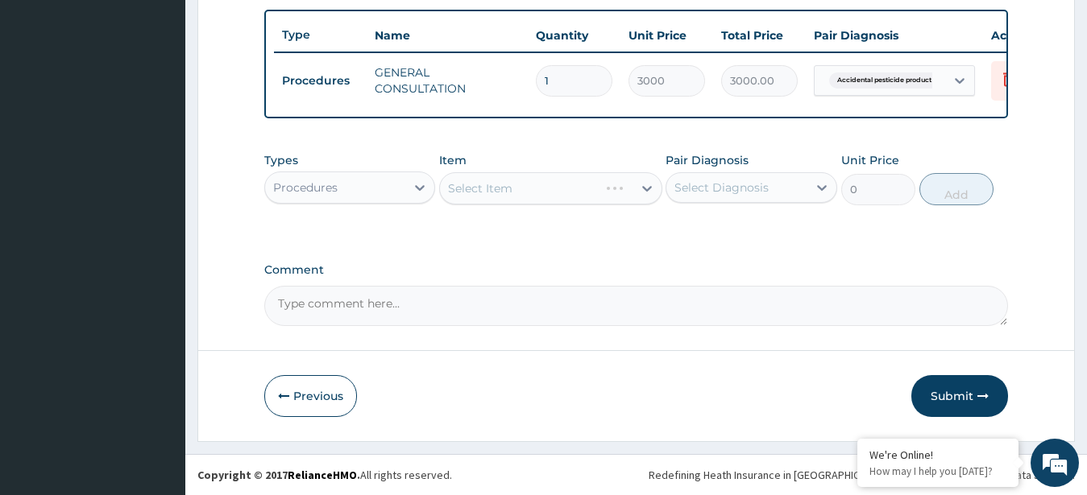
click at [486, 173] on div "Select Item" at bounding box center [550, 188] width 223 height 32
click at [487, 180] on div "Select Item" at bounding box center [550, 188] width 223 height 32
click at [597, 188] on div "Select Item" at bounding box center [550, 188] width 223 height 32
click at [648, 188] on div "Select Item" at bounding box center [550, 188] width 223 height 32
click at [648, 188] on icon at bounding box center [647, 188] width 16 height 16
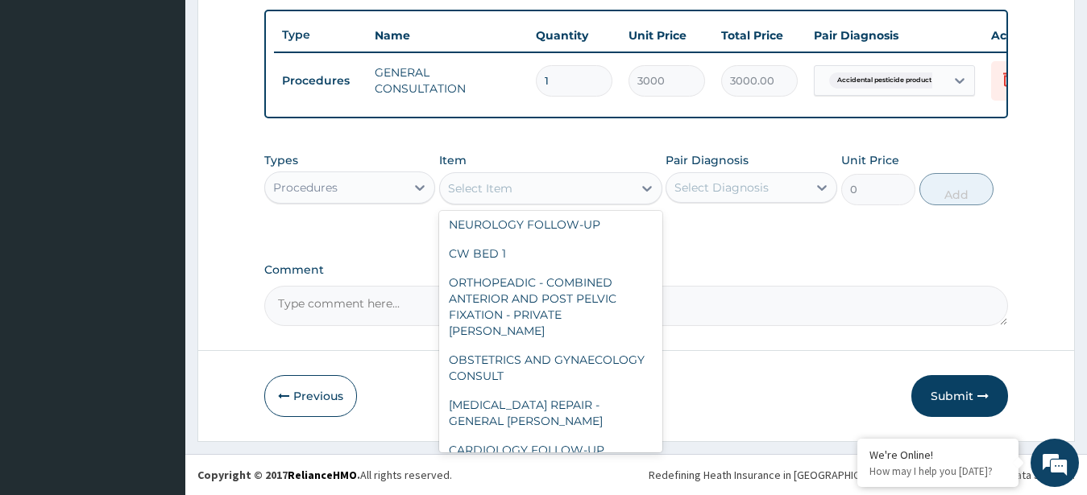
scroll to position [348, 0]
type input "cw"
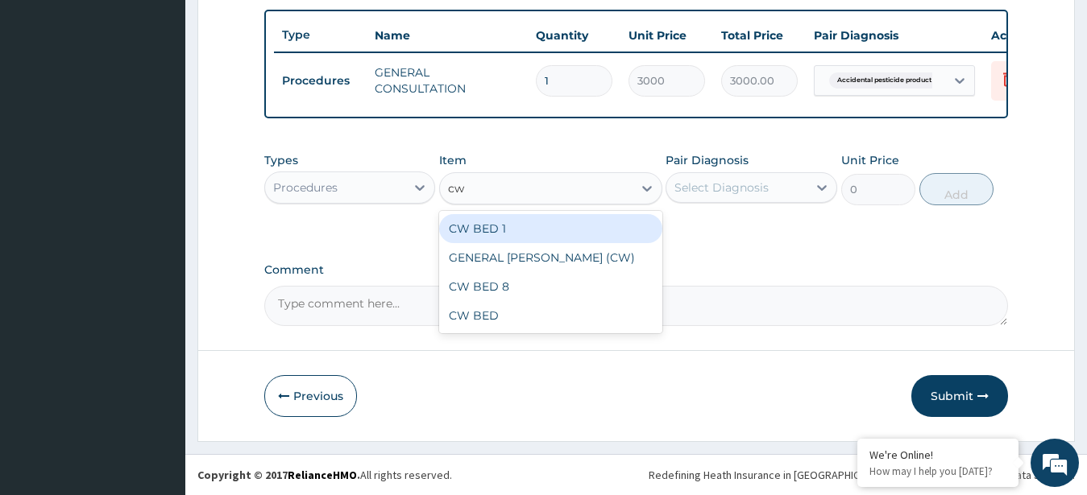
scroll to position [0, 0]
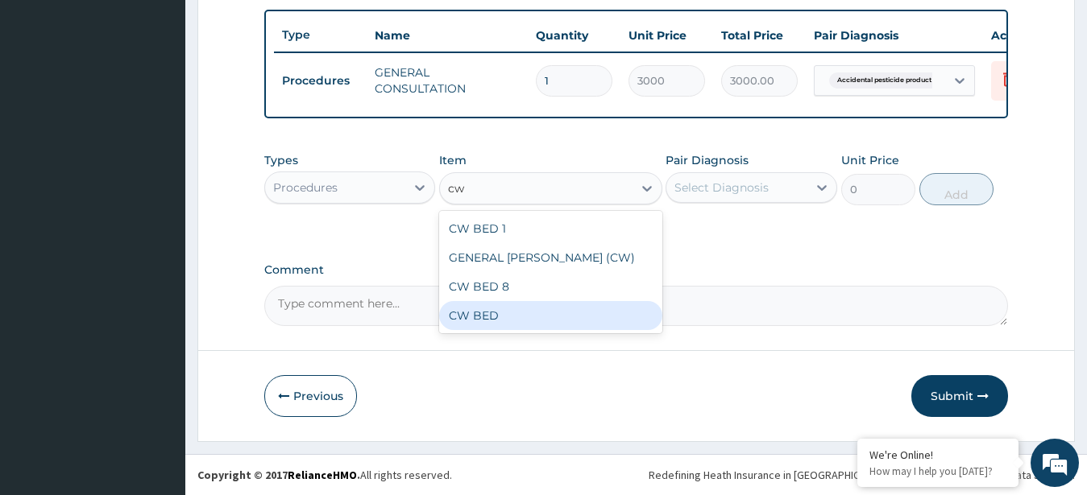
click at [551, 317] on div "CW BED" at bounding box center [550, 315] width 223 height 29
type input "7500"
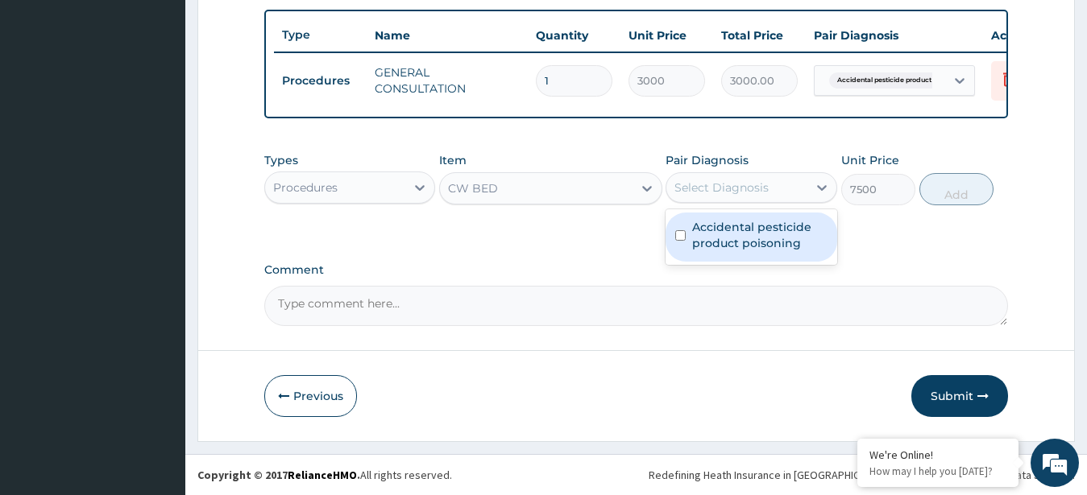
click at [737, 176] on div "Select Diagnosis" at bounding box center [736, 188] width 141 height 26
click at [731, 241] on label "Accidental pesticide product poisoning" at bounding box center [759, 235] width 135 height 32
checkbox input "true"
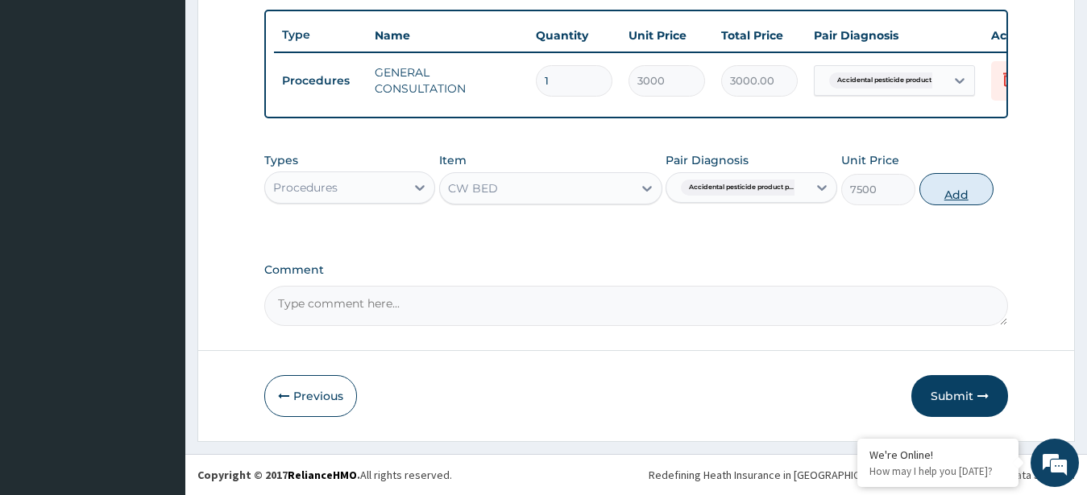
click at [963, 189] on button "Add" at bounding box center [956, 189] width 74 height 32
type input "0"
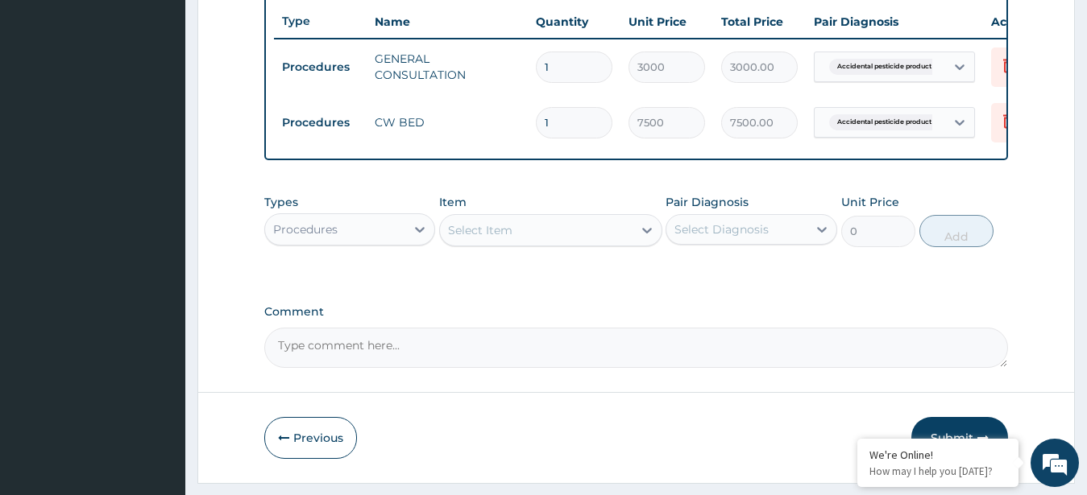
click at [346, 241] on div "Procedures" at bounding box center [335, 230] width 141 height 26
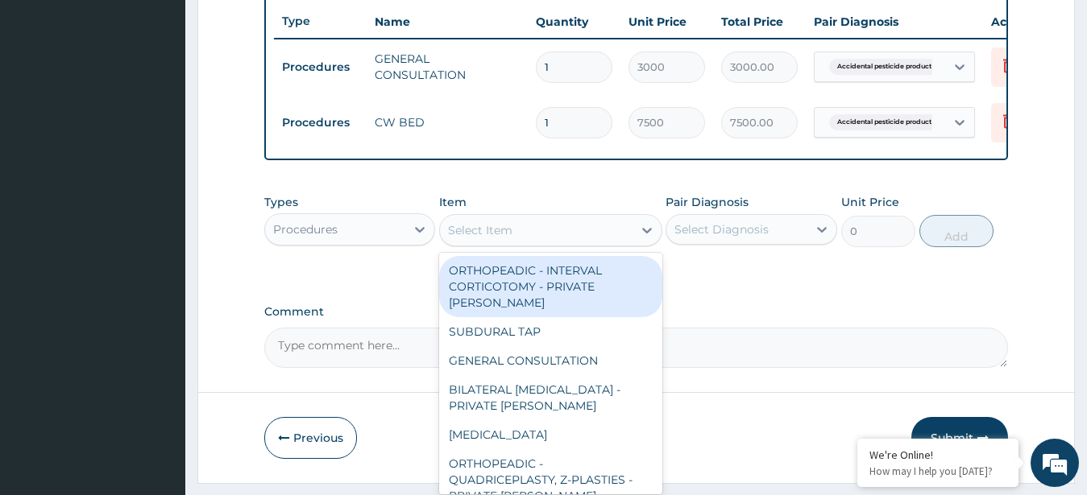
click at [528, 243] on div "Select Item" at bounding box center [536, 230] width 193 height 26
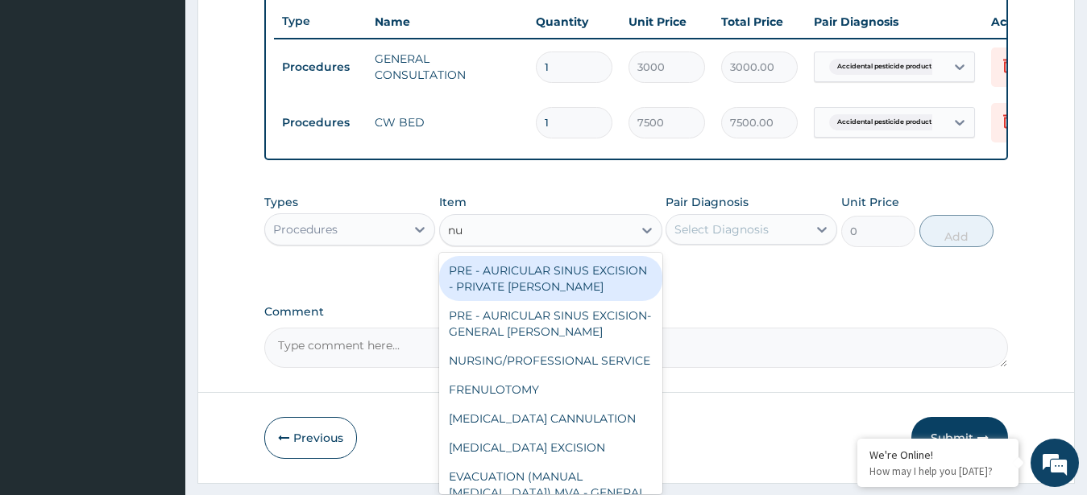
type input "nur"
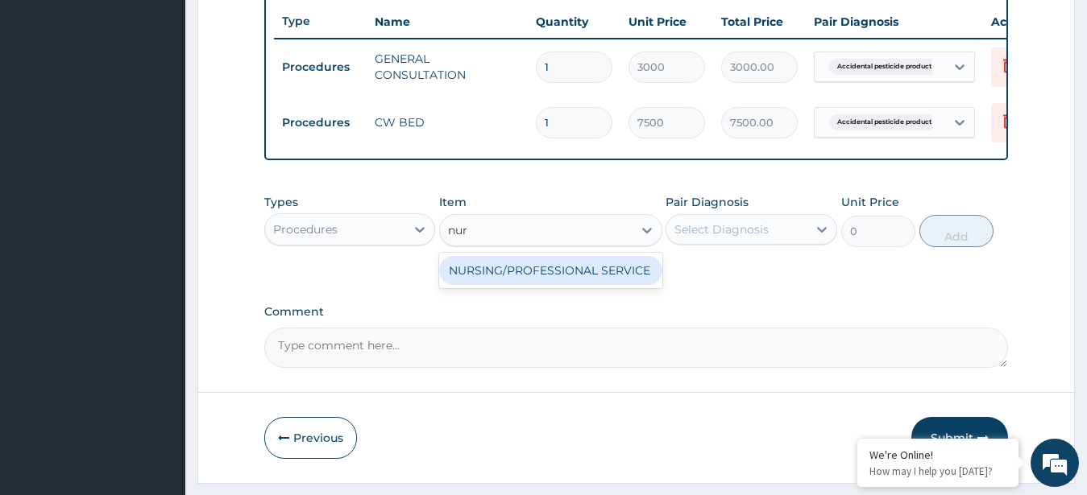
click at [461, 285] on div "NURSING/PROFESSIONAL SERVICE" at bounding box center [550, 270] width 223 height 29
type input "15000"
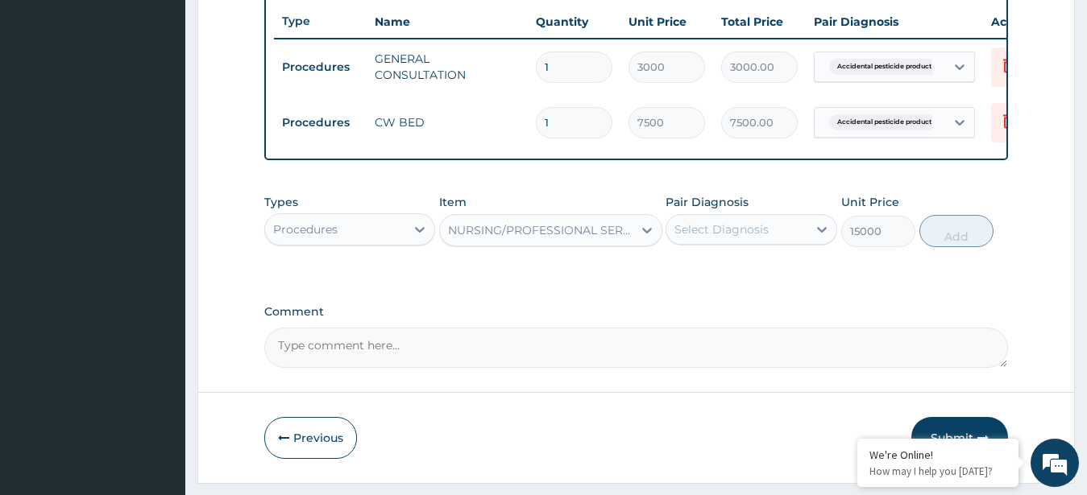
click at [770, 239] on div "Select Diagnosis" at bounding box center [736, 230] width 141 height 26
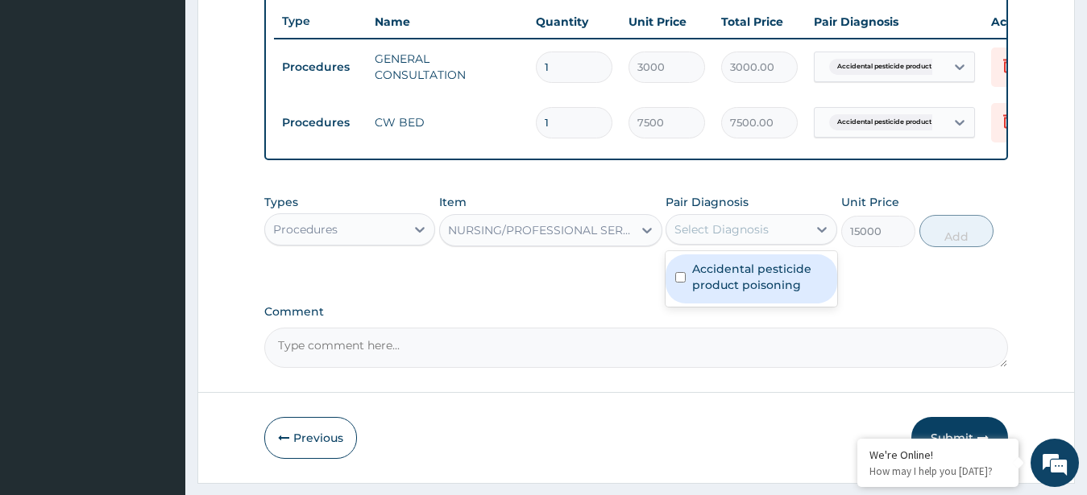
drag, startPoint x: 777, startPoint y: 292, endPoint x: 797, endPoint y: 292, distance: 20.2
click at [778, 292] on label "Accidental pesticide product poisoning" at bounding box center [759, 277] width 135 height 32
checkbox input "true"
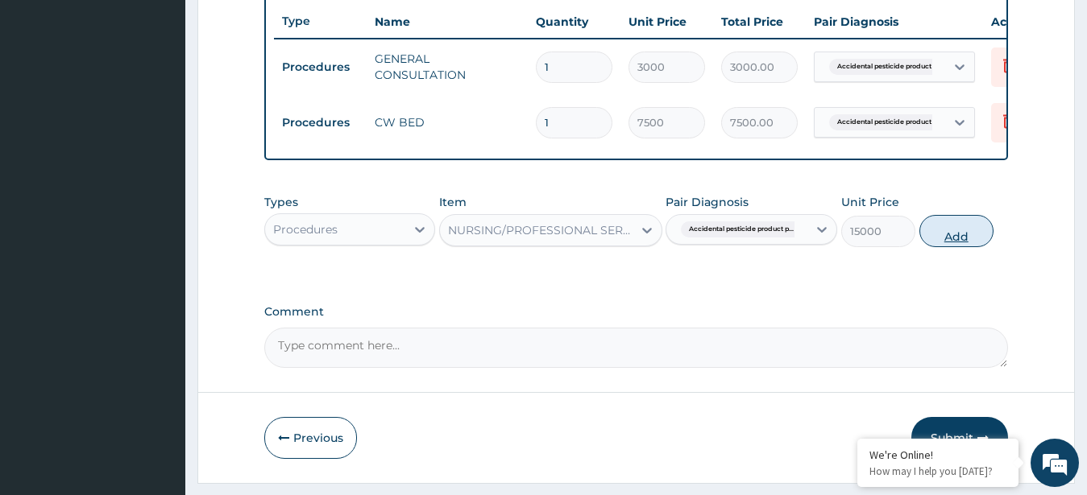
click at [946, 242] on button "Add" at bounding box center [956, 231] width 74 height 32
type input "0"
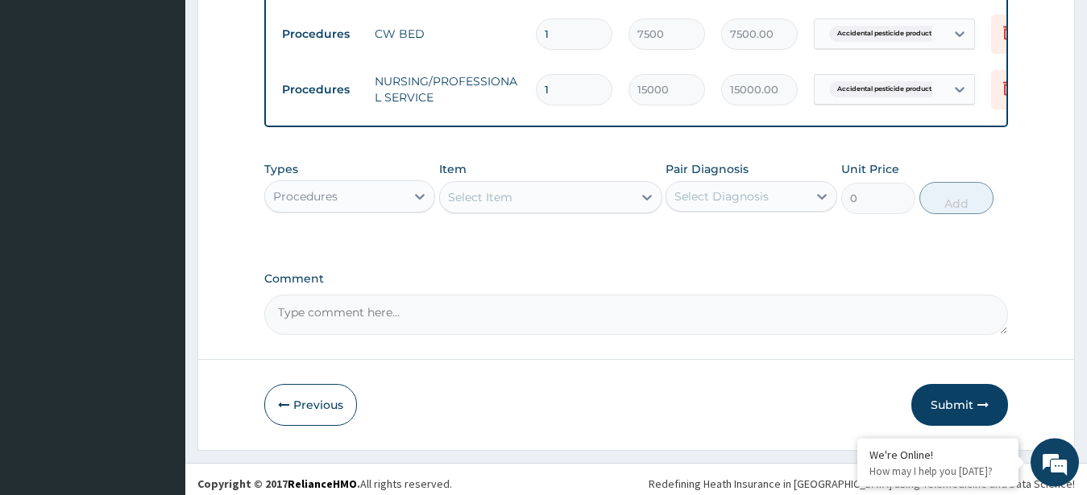
scroll to position [714, 0]
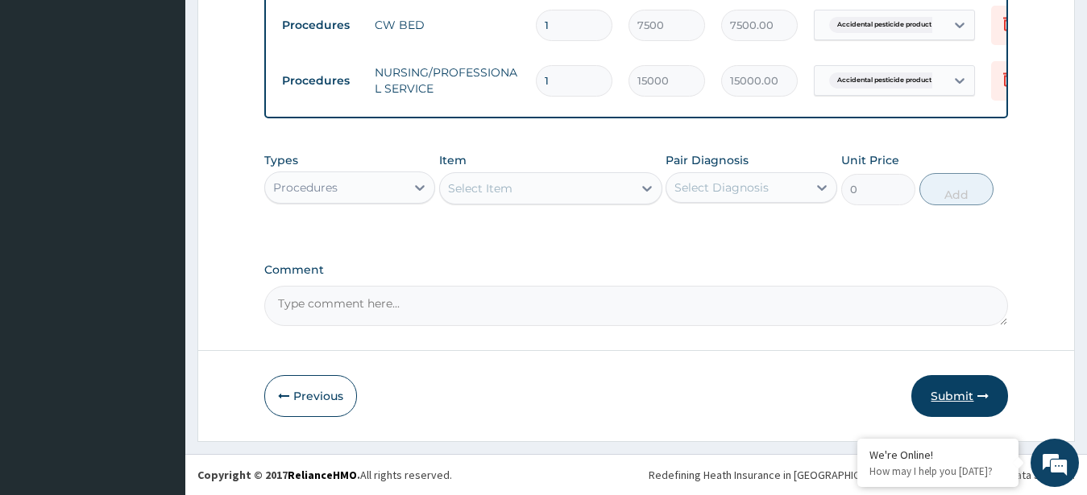
click at [944, 386] on button "Submit" at bounding box center [959, 396] width 97 height 42
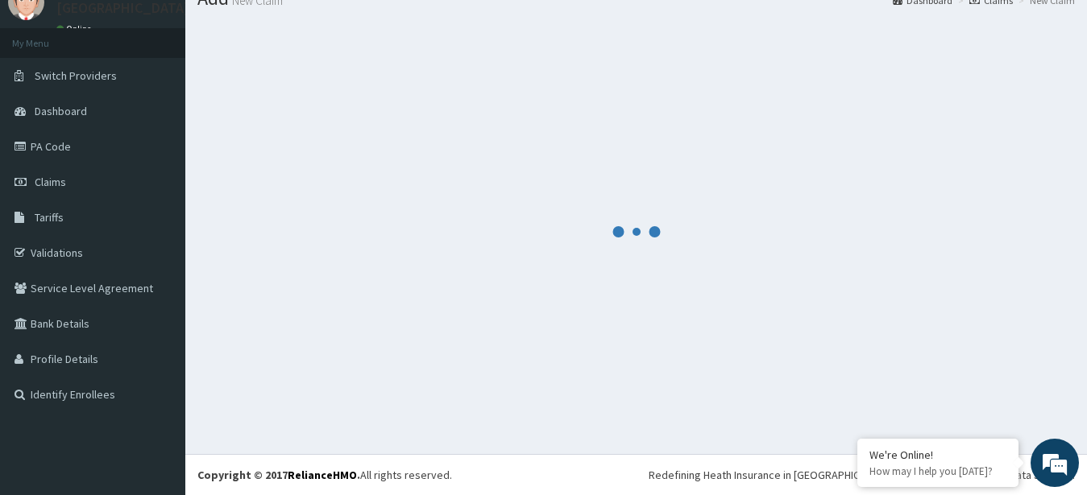
scroll to position [64, 0]
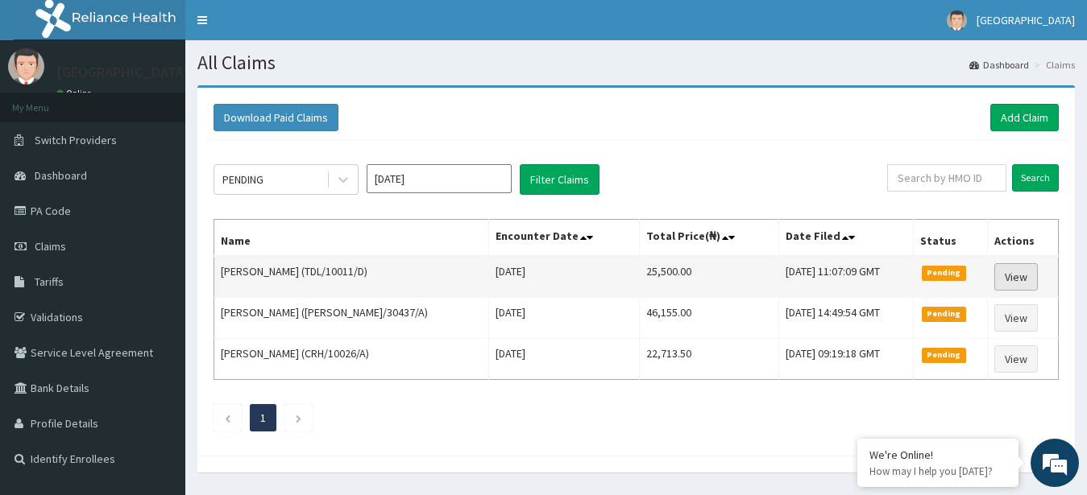
click at [1007, 274] on link "View" at bounding box center [1015, 276] width 43 height 27
click at [1009, 281] on link "View" at bounding box center [1015, 276] width 43 height 27
